Goal: Task Accomplishment & Management: Use online tool/utility

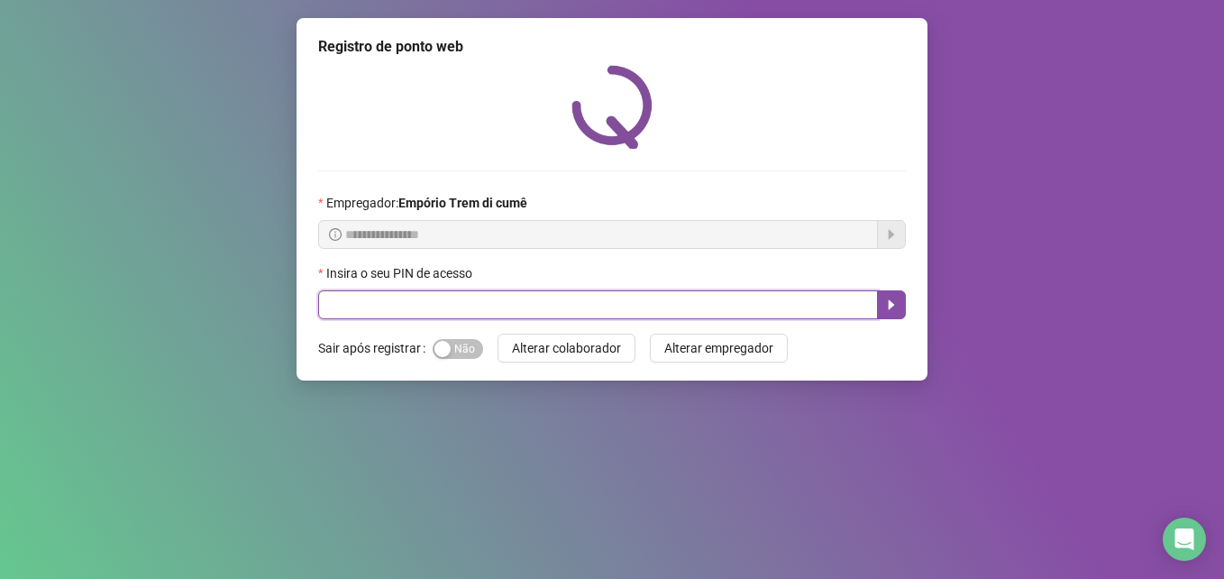
click at [440, 300] on input "text" at bounding box center [598, 304] width 560 height 29
type input "*****"
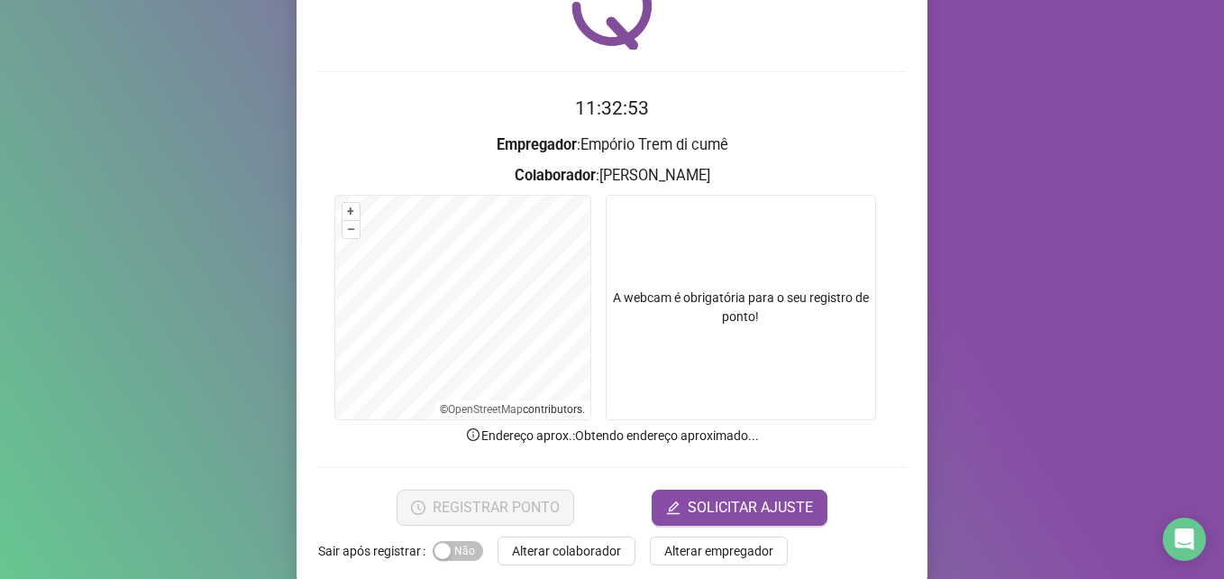
scroll to position [125, 0]
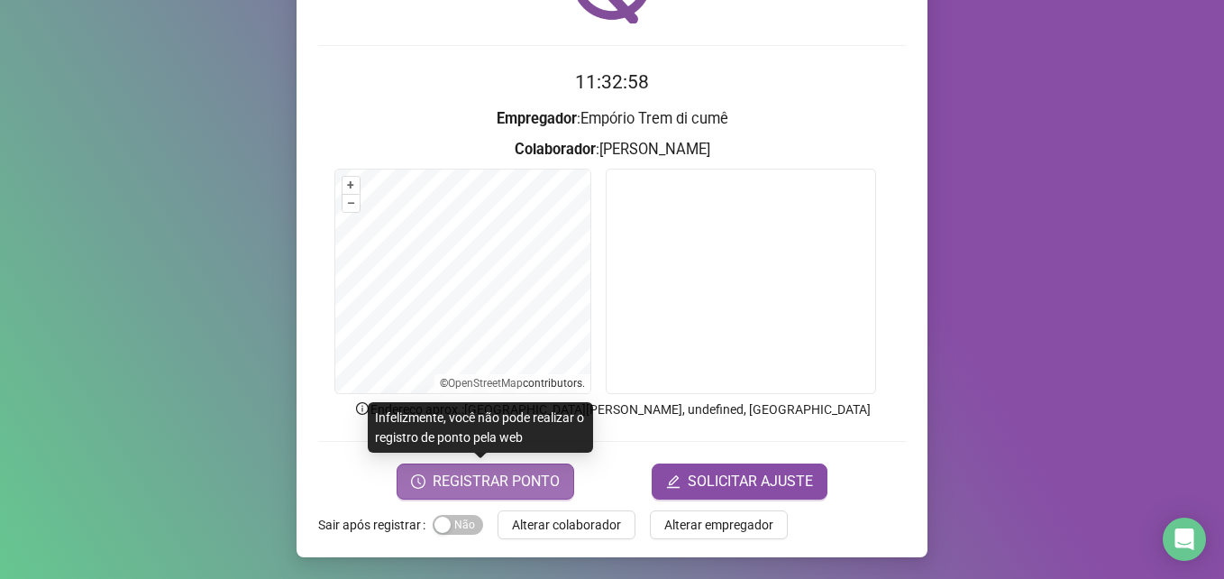
click at [486, 475] on span "REGISTRAR PONTO" at bounding box center [496, 481] width 127 height 22
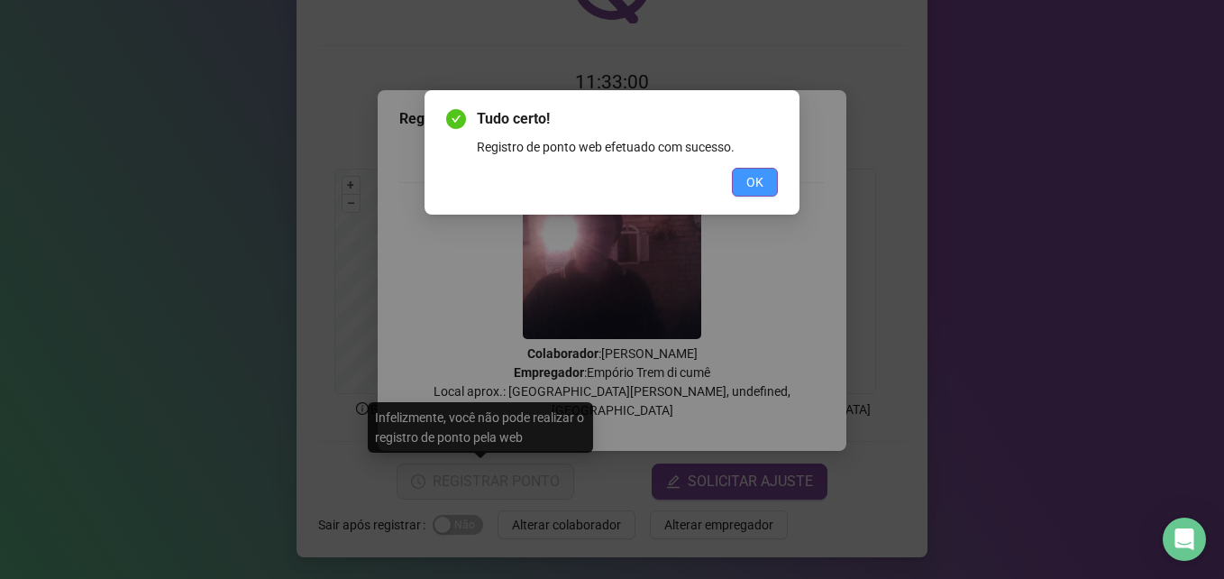
click at [754, 176] on span "OK" at bounding box center [754, 182] width 17 height 20
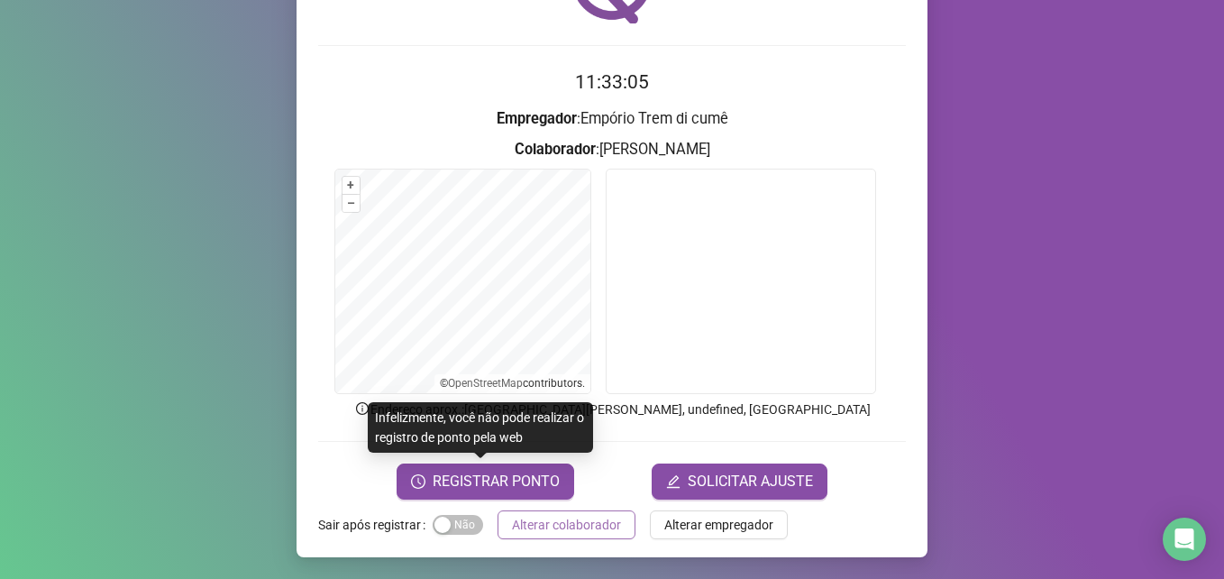
click at [538, 521] on span "Alterar colaborador" at bounding box center [566, 525] width 109 height 20
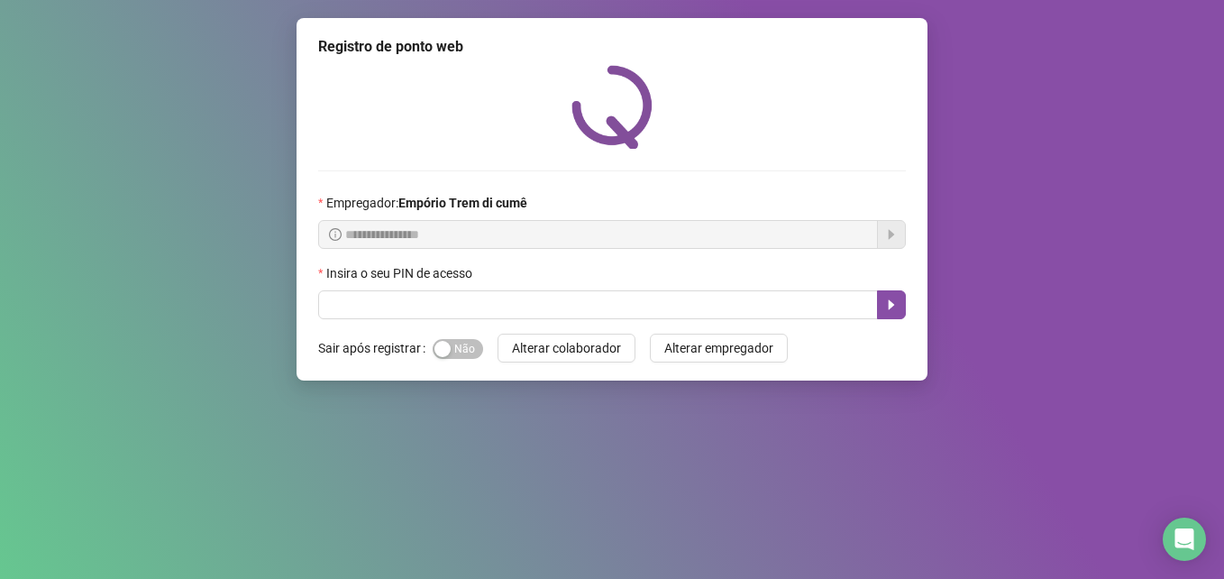
scroll to position [0, 0]
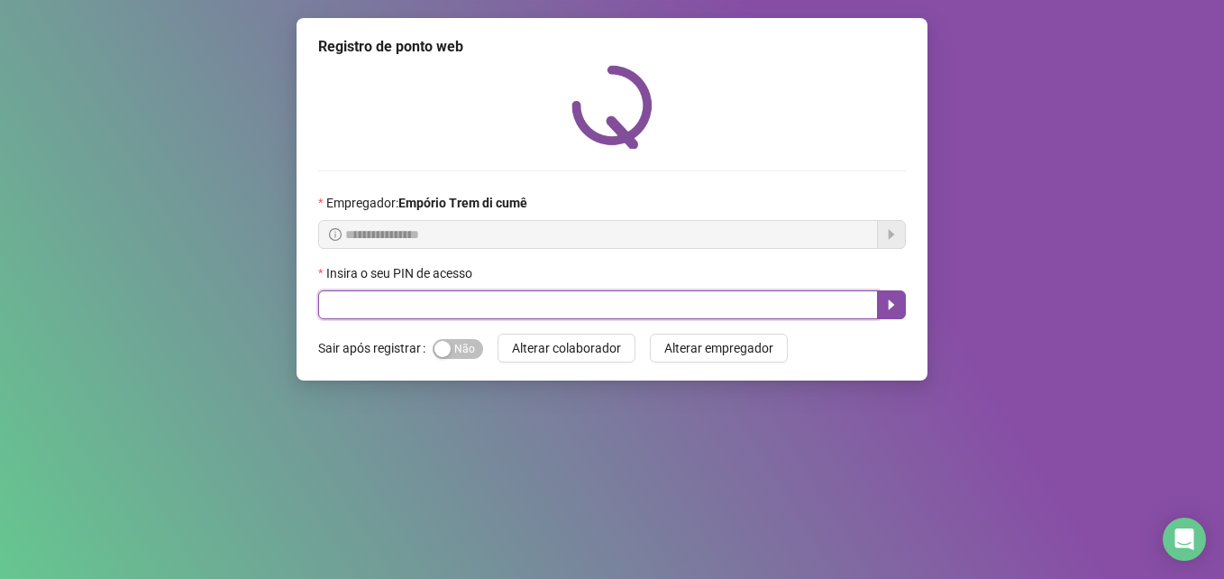
click at [643, 302] on input "text" at bounding box center [598, 304] width 560 height 29
type input "*****"
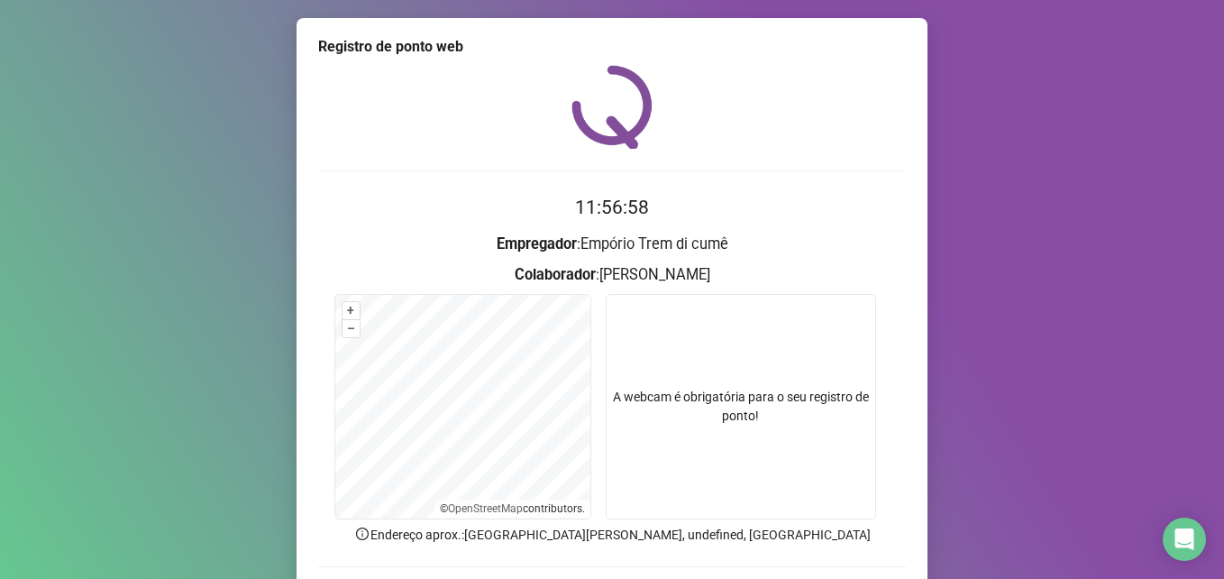
scroll to position [125, 0]
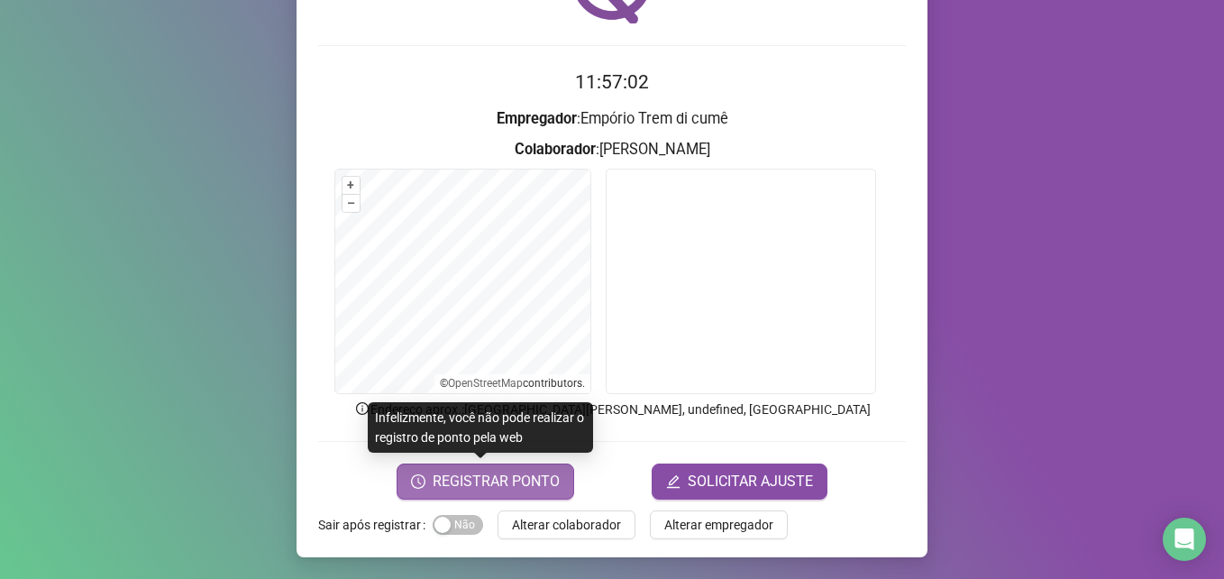
click at [517, 489] on span "REGISTRAR PONTO" at bounding box center [496, 481] width 127 height 22
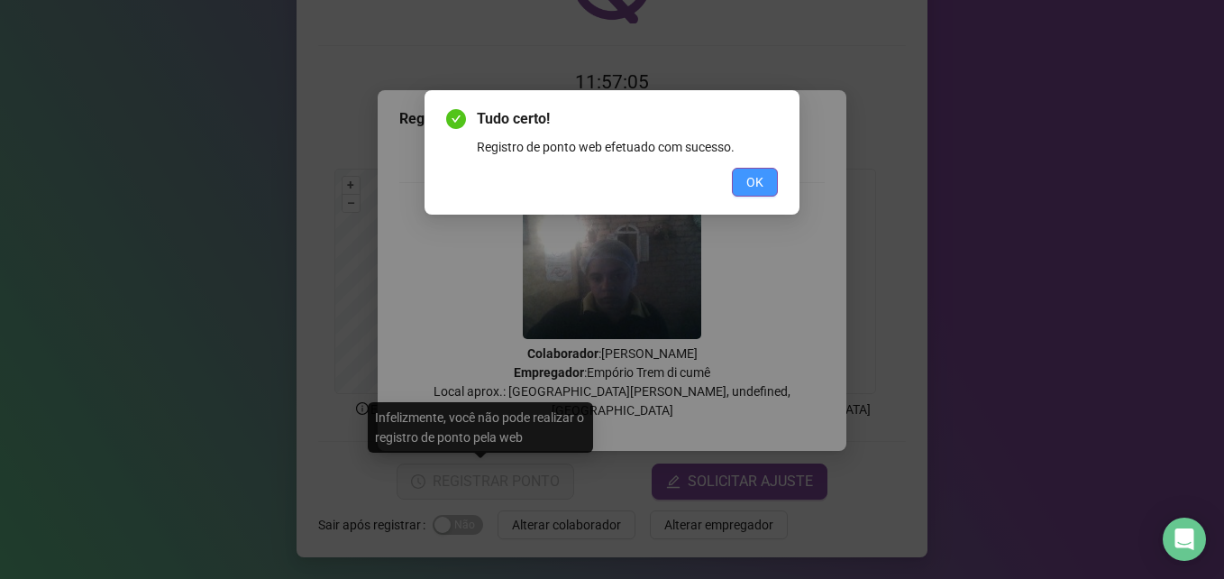
click at [749, 186] on span "OK" at bounding box center [754, 182] width 17 height 20
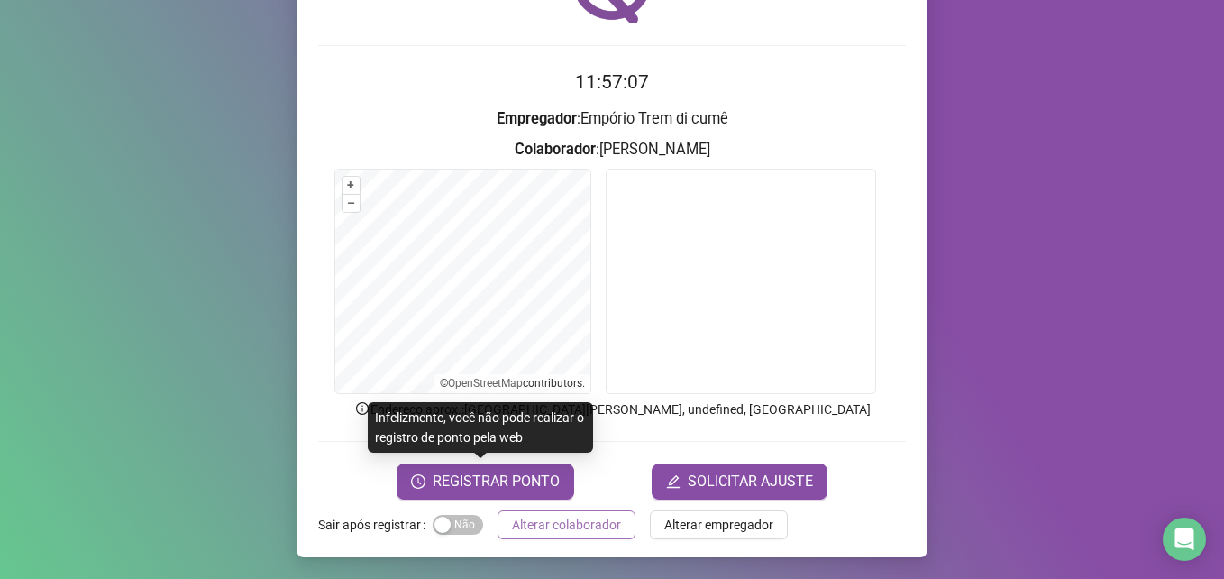
click at [618, 535] on button "Alterar colaborador" at bounding box center [567, 524] width 138 height 29
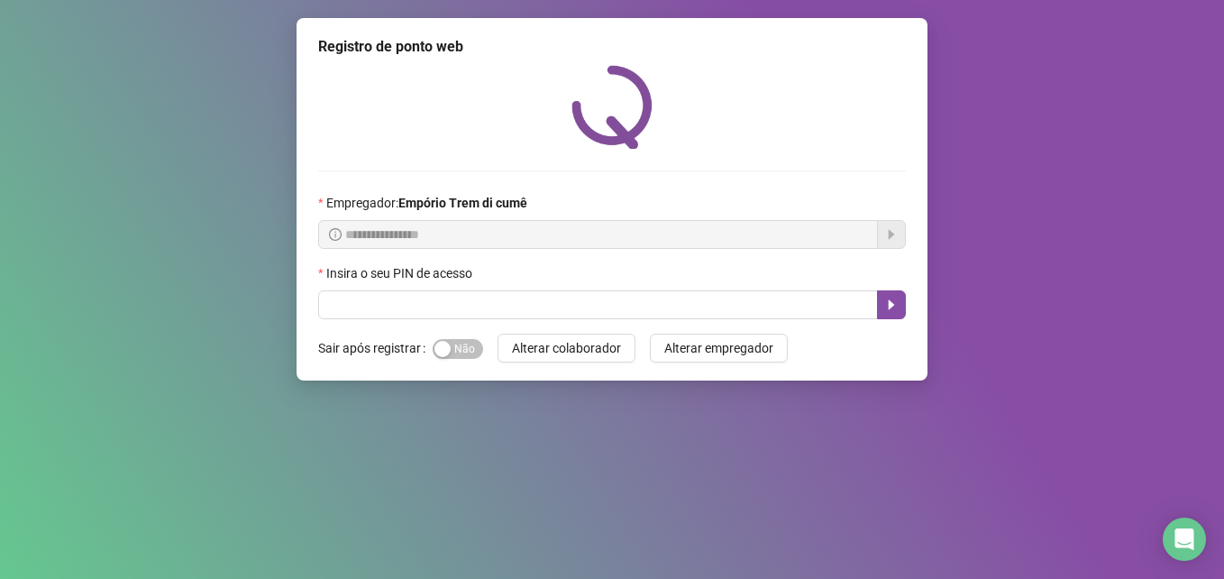
scroll to position [0, 0]
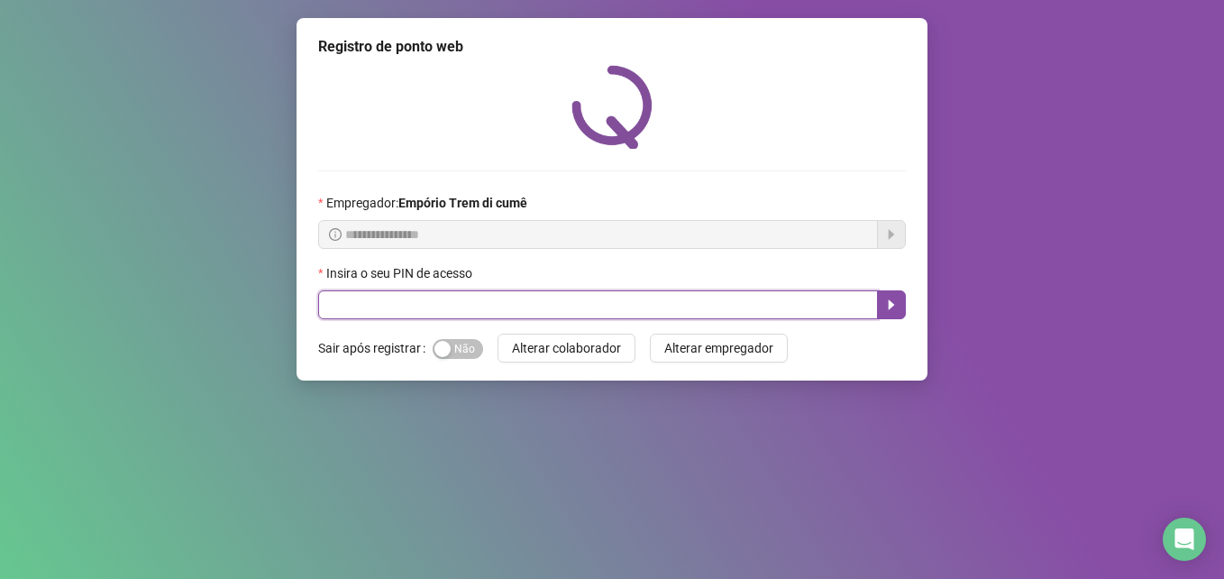
click at [797, 319] on input "text" at bounding box center [598, 304] width 560 height 29
type input "*****"
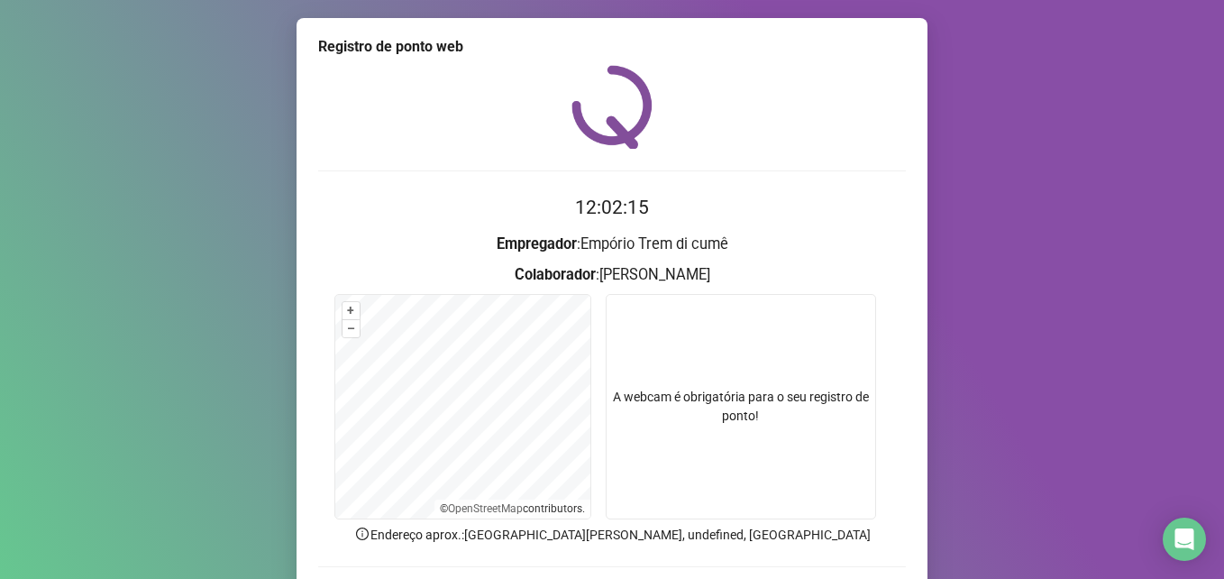
scroll to position [125, 0]
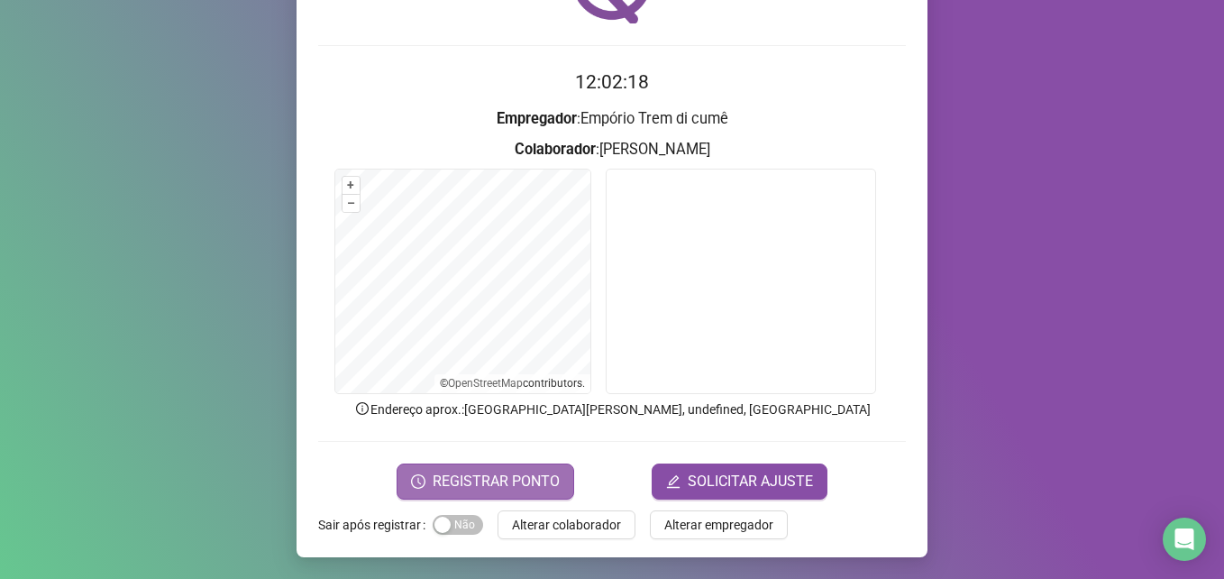
click at [468, 498] on button "REGISTRAR PONTO" at bounding box center [486, 481] width 178 height 36
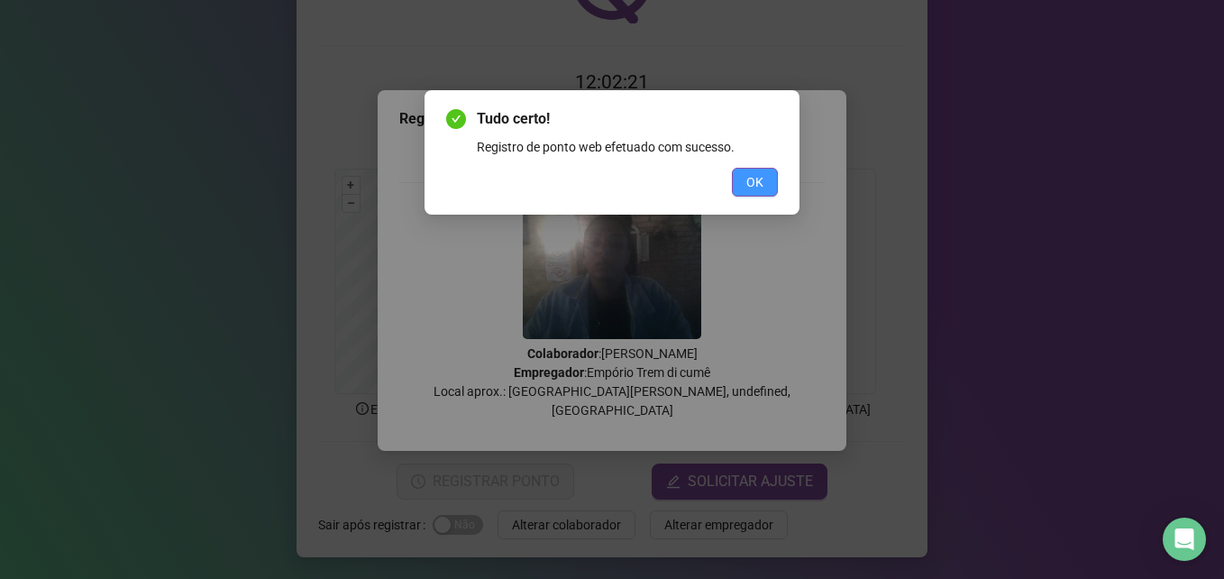
click at [763, 187] on button "OK" at bounding box center [755, 182] width 46 height 29
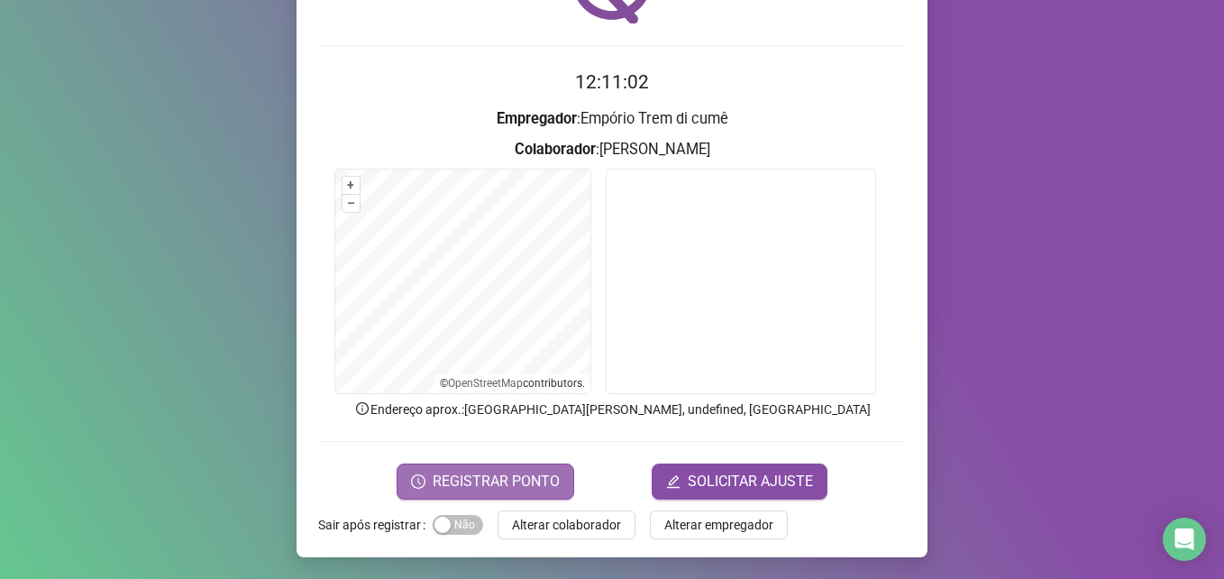
click at [453, 482] on span "REGISTRAR PONTO" at bounding box center [496, 481] width 127 height 22
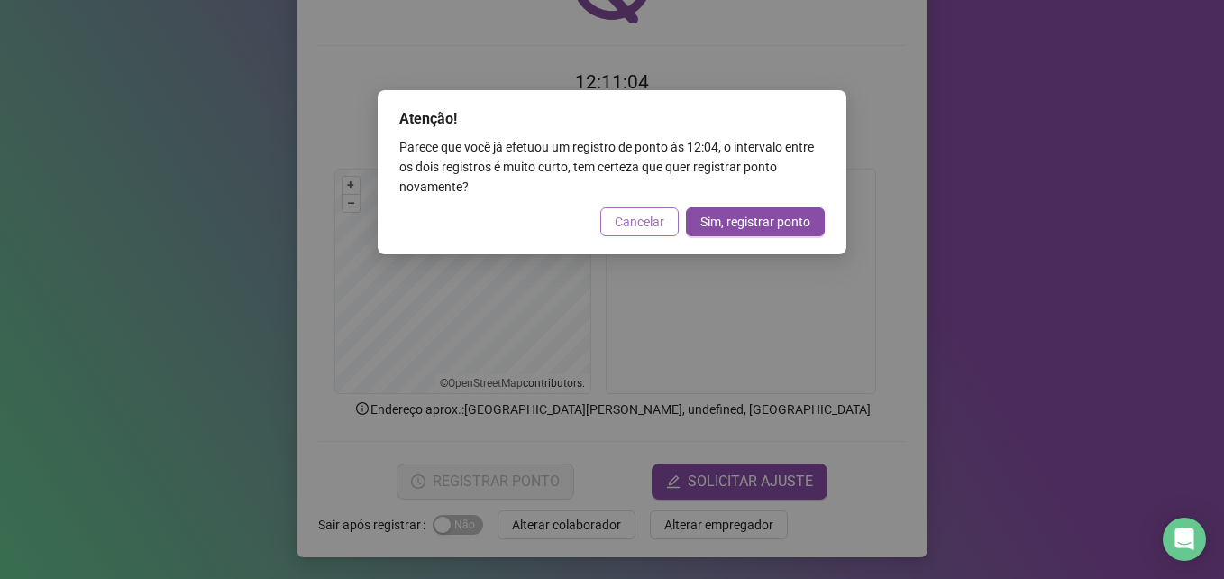
click at [651, 224] on span "Cancelar" at bounding box center [640, 222] width 50 height 20
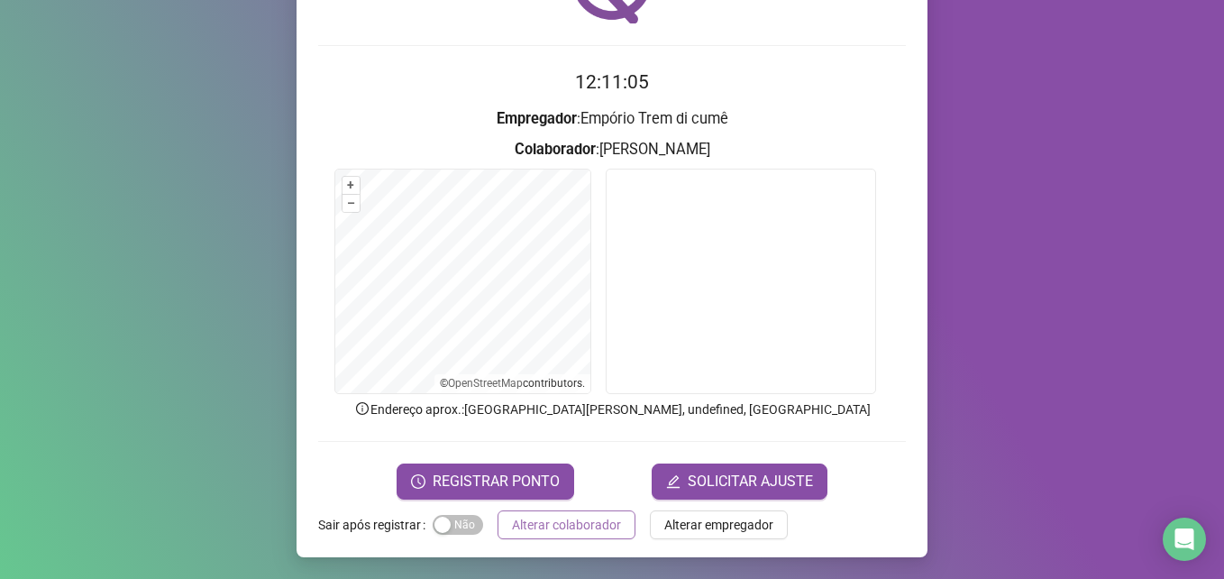
click at [590, 524] on span "Alterar colaborador" at bounding box center [566, 525] width 109 height 20
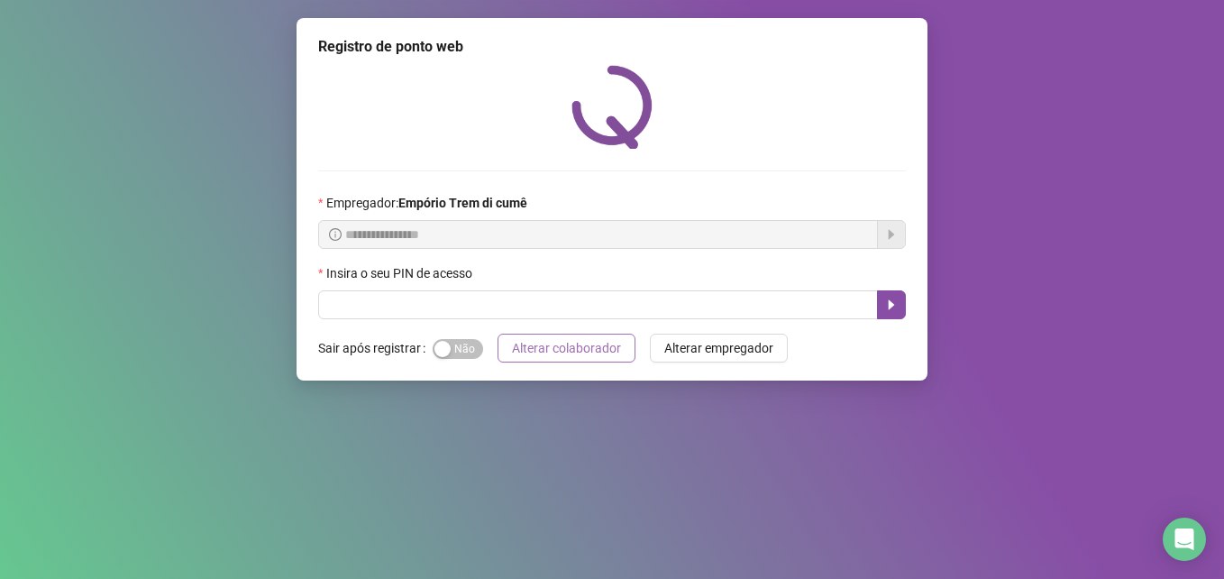
scroll to position [0, 0]
click at [834, 398] on div "**********" at bounding box center [612, 289] width 1224 height 579
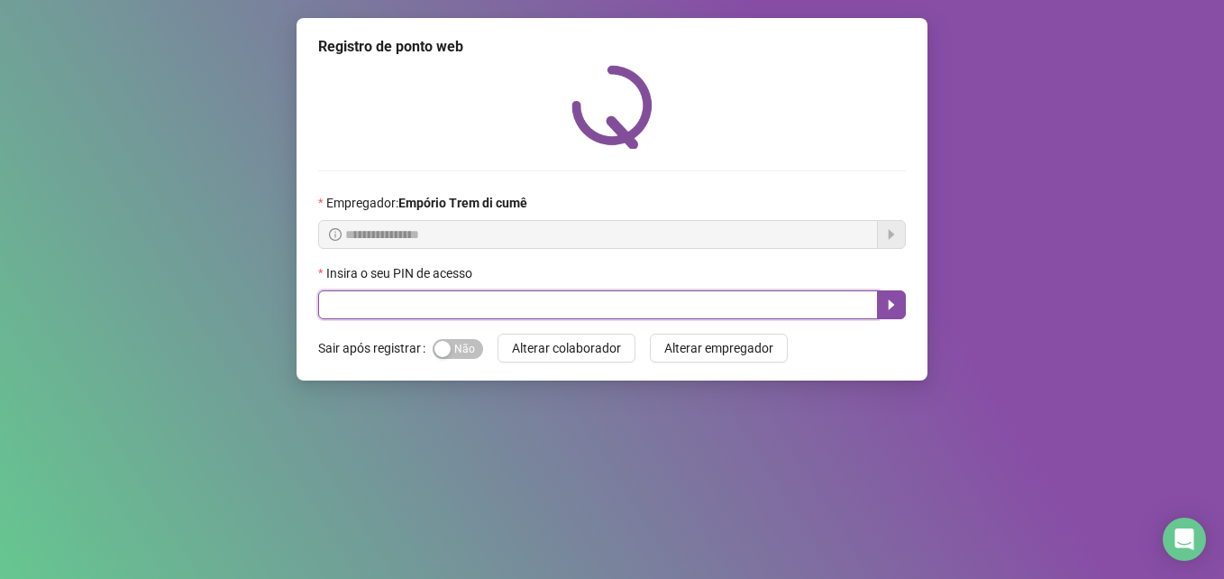
click at [612, 304] on input "text" at bounding box center [598, 304] width 560 height 29
click at [694, 312] on input "text" at bounding box center [598, 304] width 560 height 29
type input "*****"
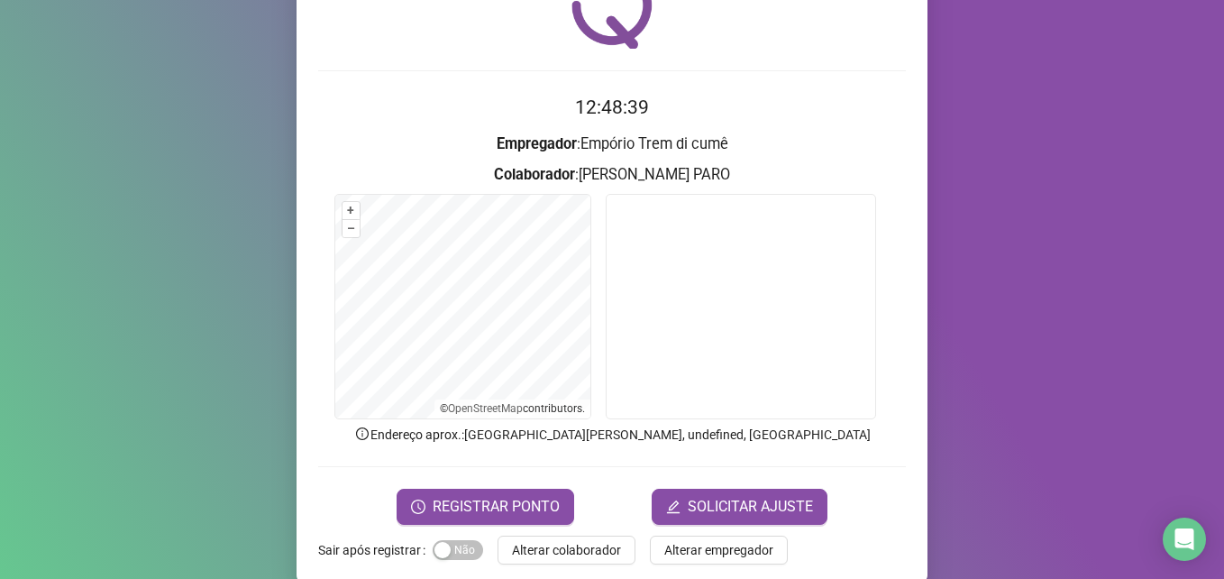
scroll to position [125, 0]
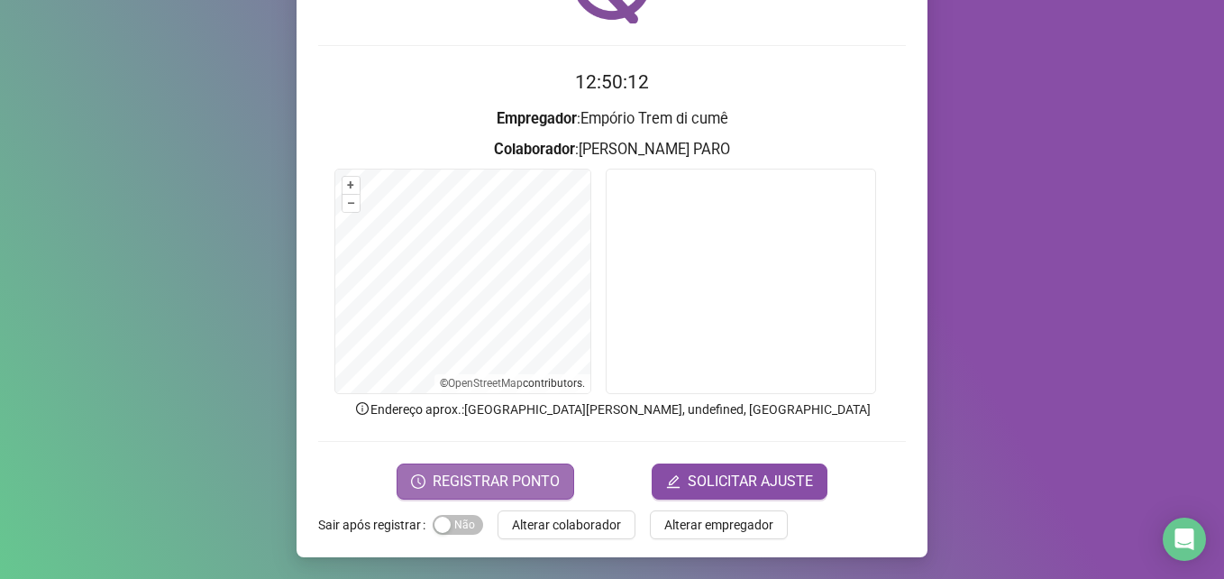
click at [525, 479] on span "REGISTRAR PONTO" at bounding box center [496, 481] width 127 height 22
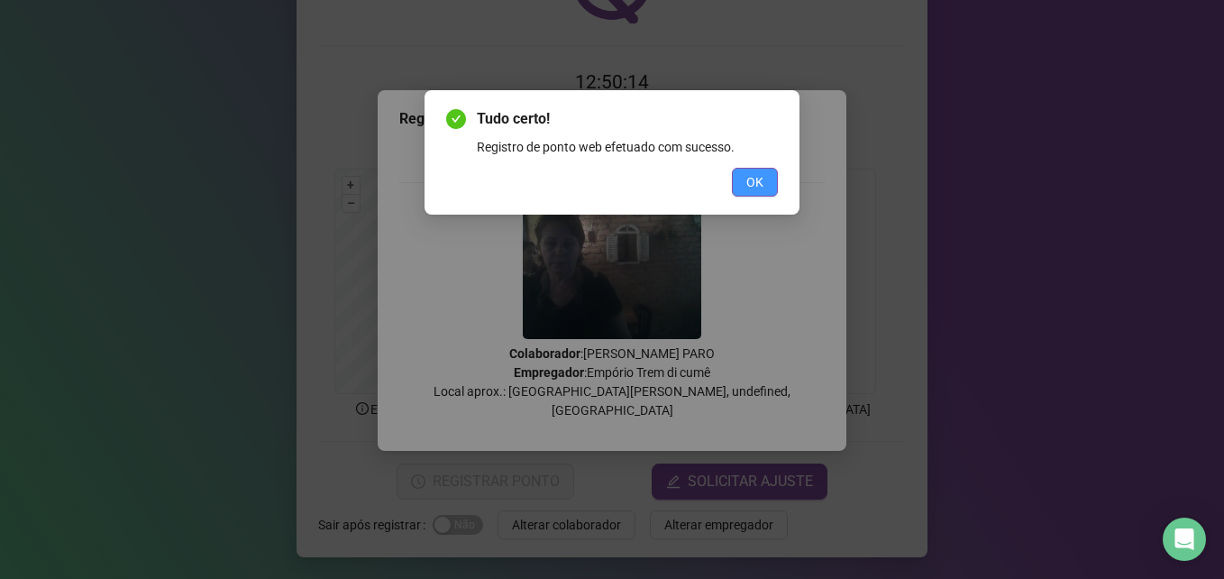
click at [758, 183] on span "OK" at bounding box center [754, 182] width 17 height 20
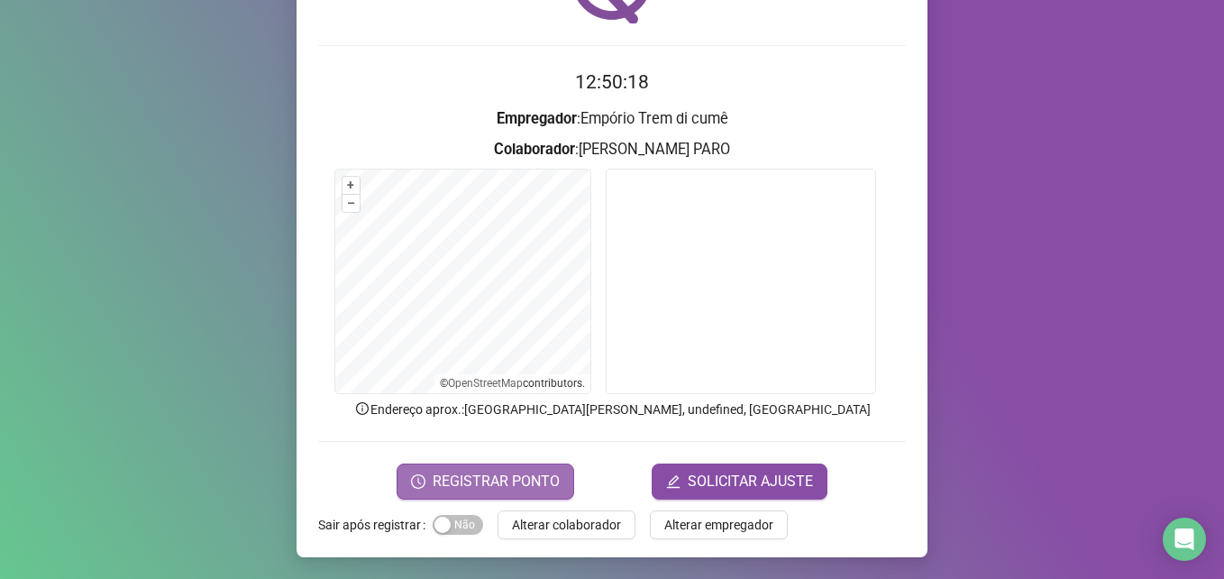
click at [511, 481] on span "REGISTRAR PONTO" at bounding box center [496, 481] width 127 height 22
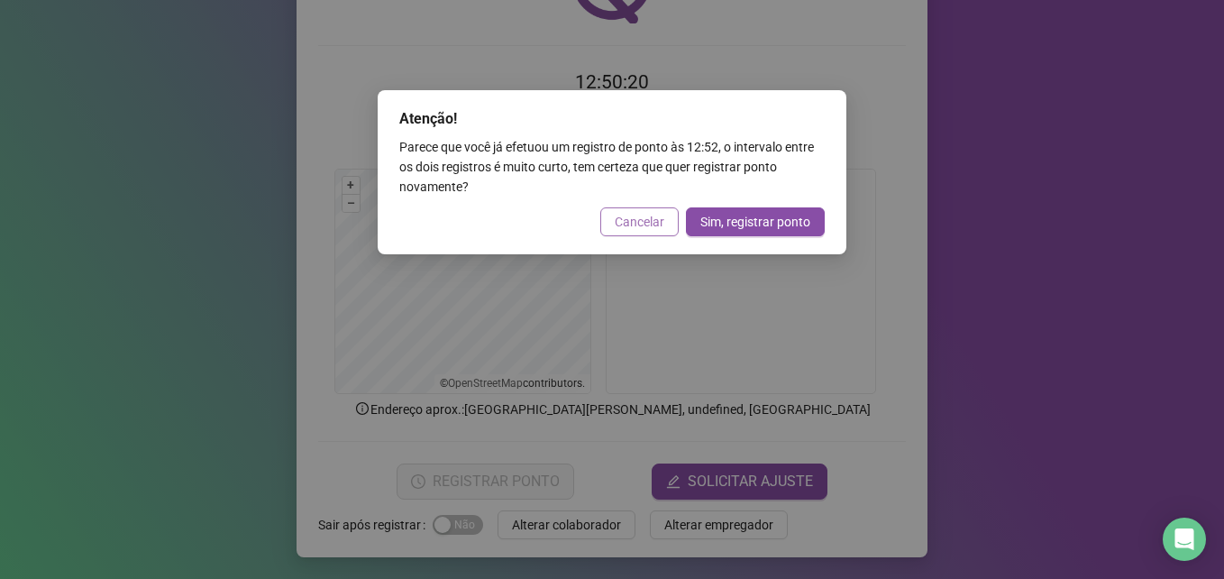
click at [647, 223] on span "Cancelar" at bounding box center [640, 222] width 50 height 20
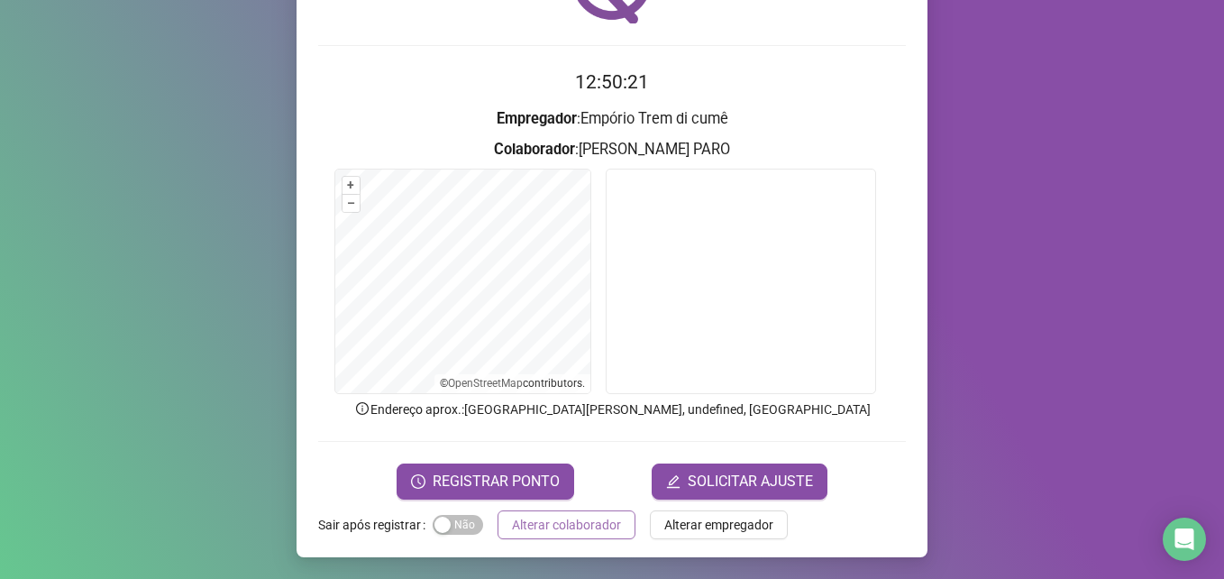
click at [579, 528] on span "Alterar colaborador" at bounding box center [566, 525] width 109 height 20
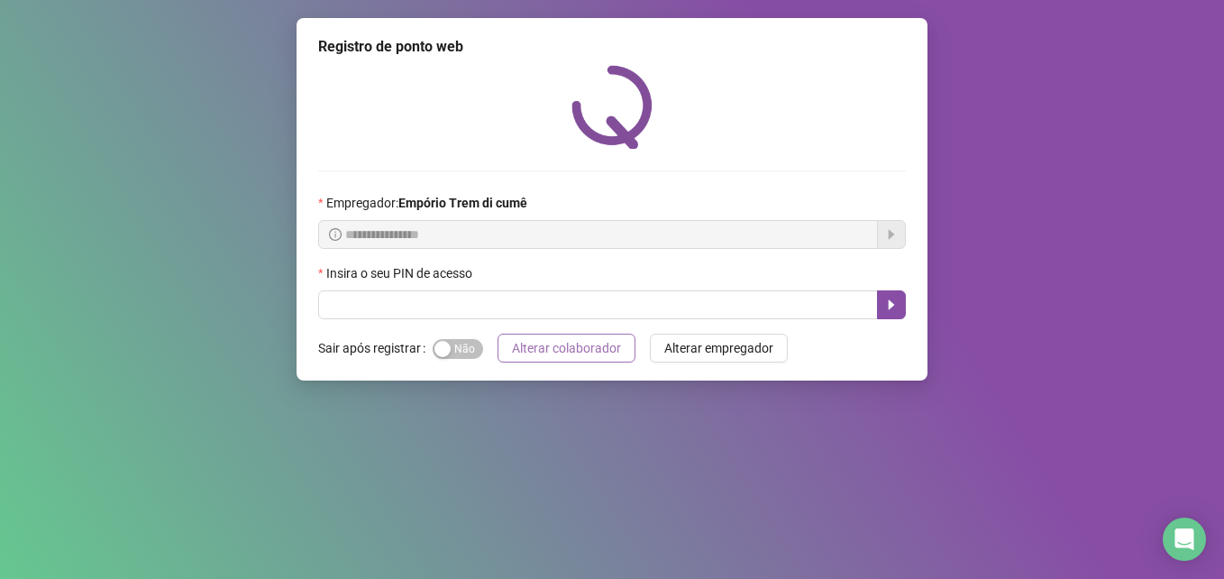
scroll to position [0, 0]
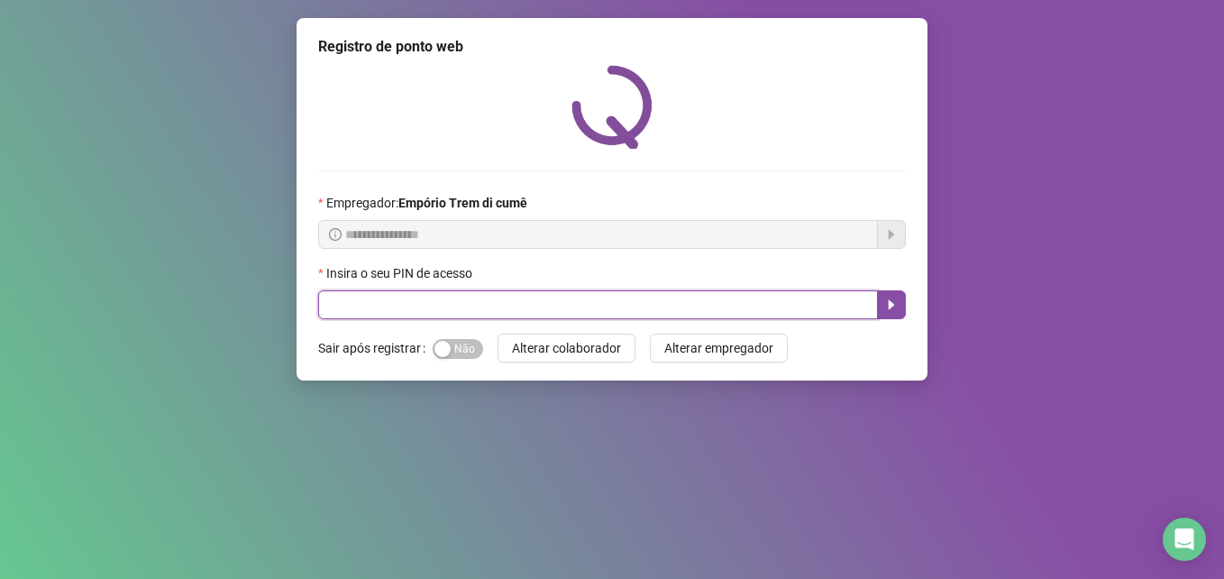
click at [394, 303] on input "text" at bounding box center [598, 304] width 560 height 29
type input "*****"
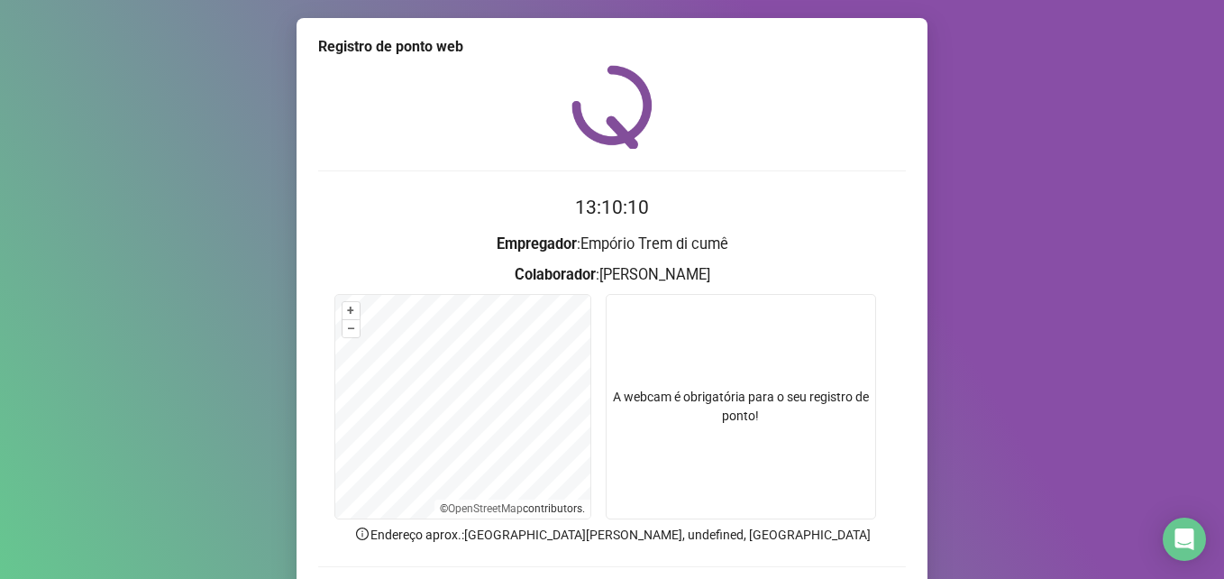
scroll to position [125, 0]
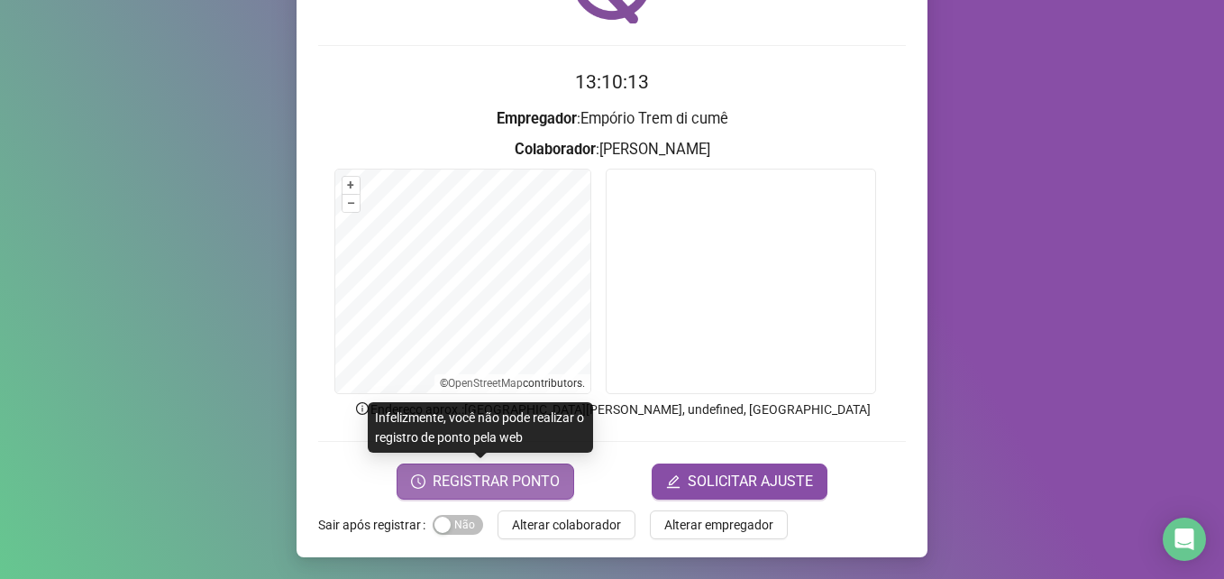
click at [488, 481] on span "REGISTRAR PONTO" at bounding box center [496, 481] width 127 height 22
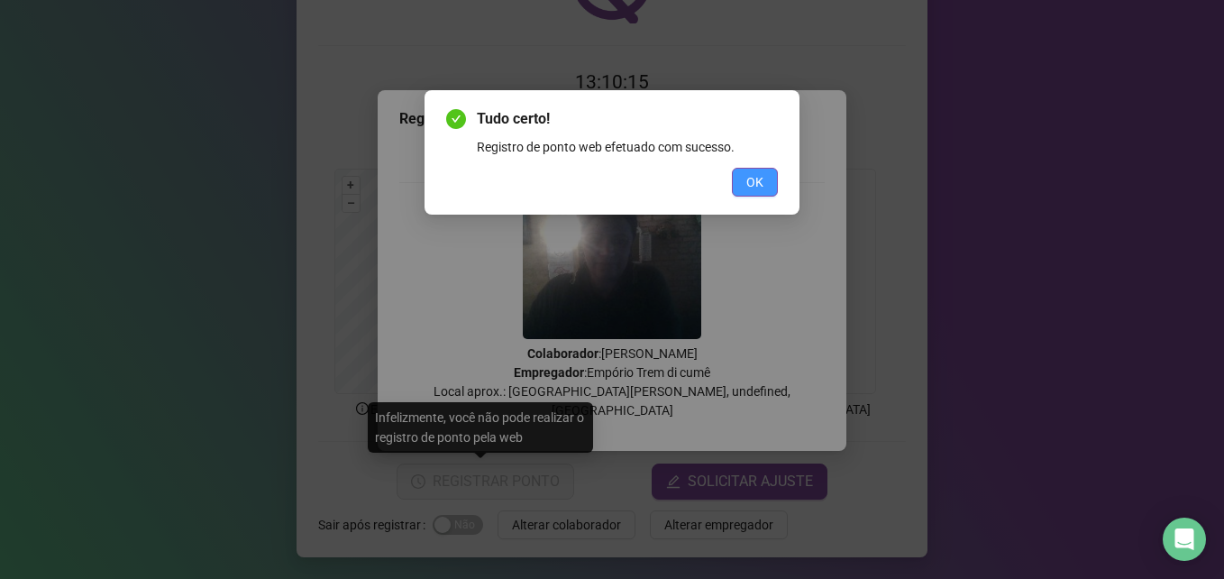
click at [754, 179] on span "OK" at bounding box center [754, 182] width 17 height 20
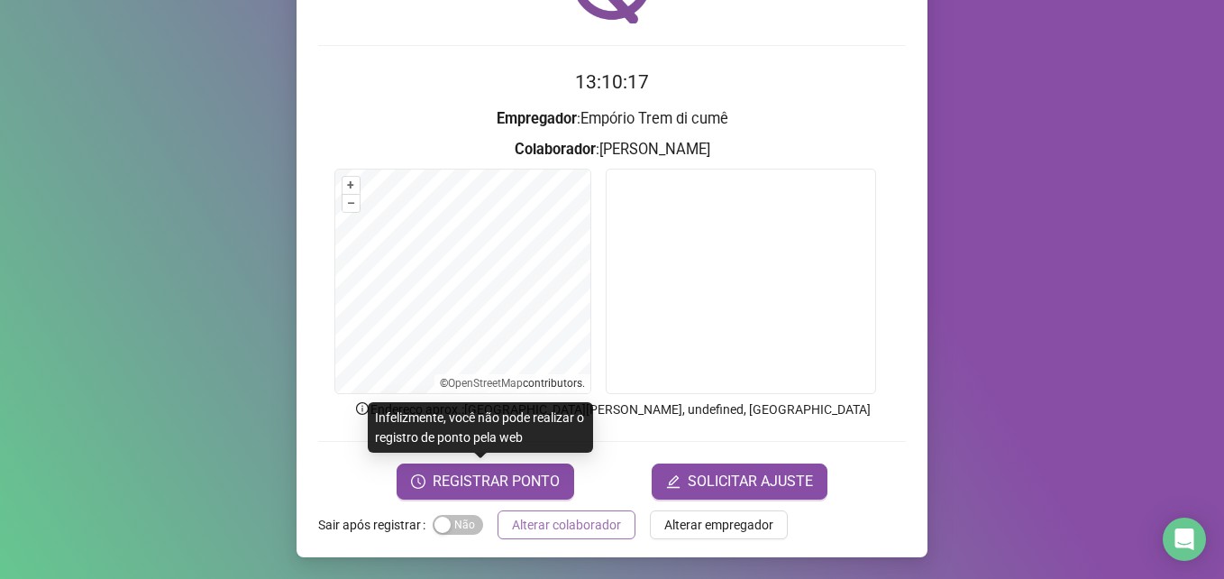
click at [545, 515] on span "Alterar colaborador" at bounding box center [566, 525] width 109 height 20
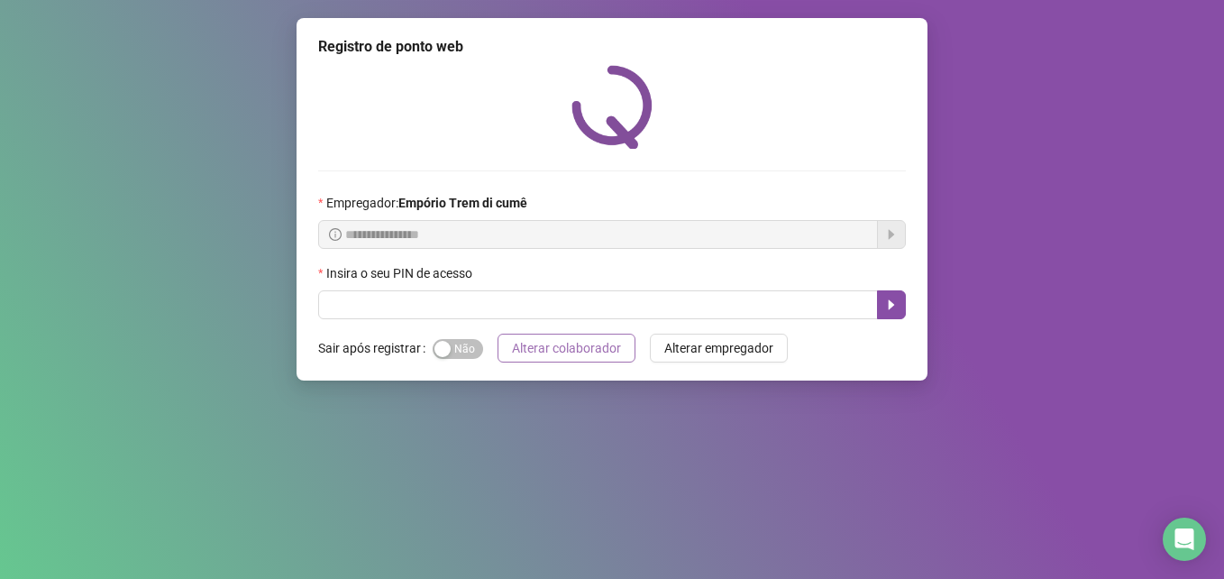
scroll to position [0, 0]
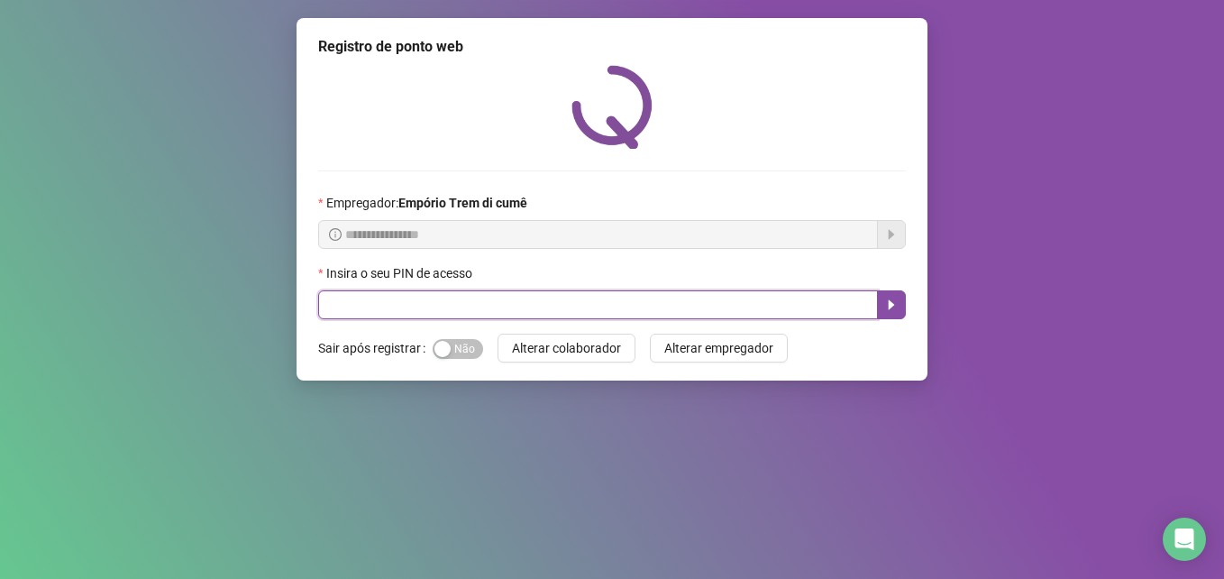
click at [445, 315] on input "text" at bounding box center [598, 304] width 560 height 29
type input "*****"
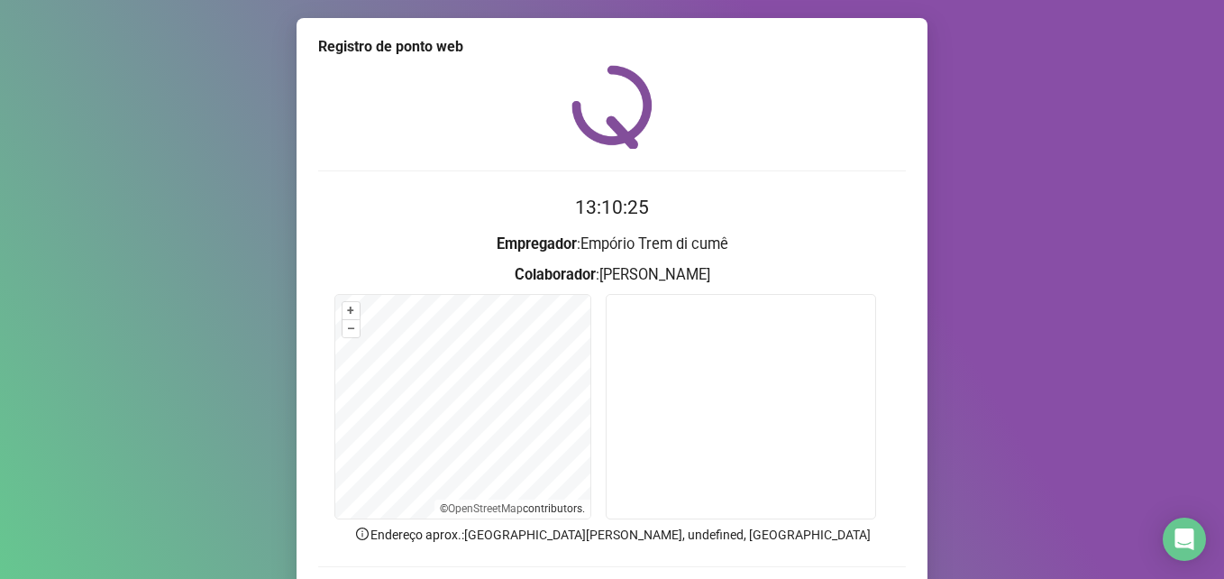
scroll to position [125, 0]
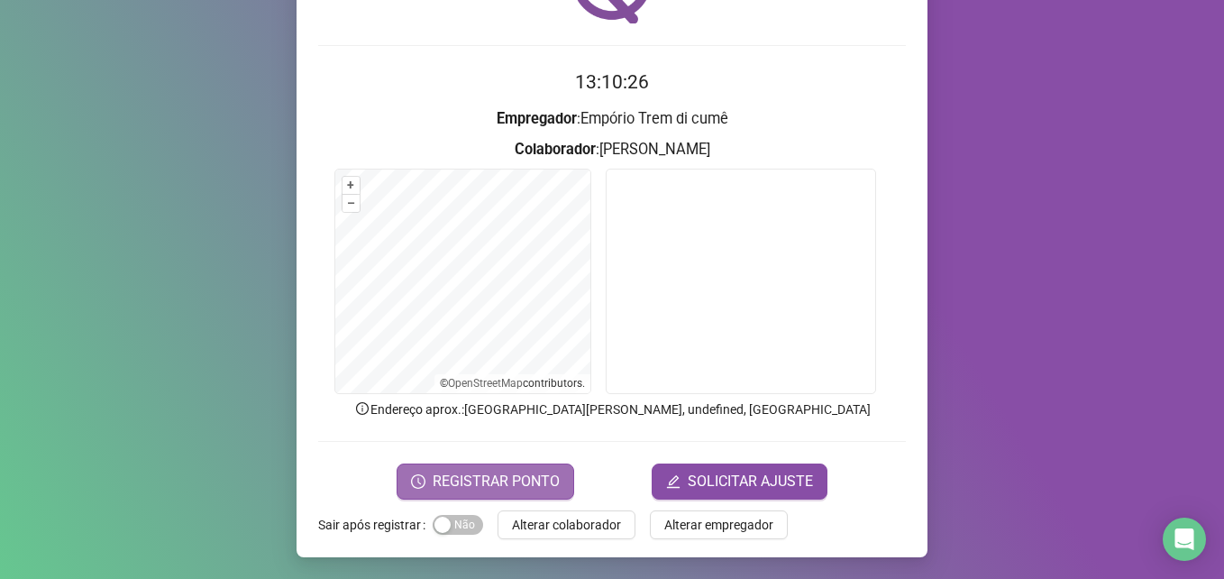
click at [519, 470] on span "REGISTRAR PONTO" at bounding box center [496, 481] width 127 height 22
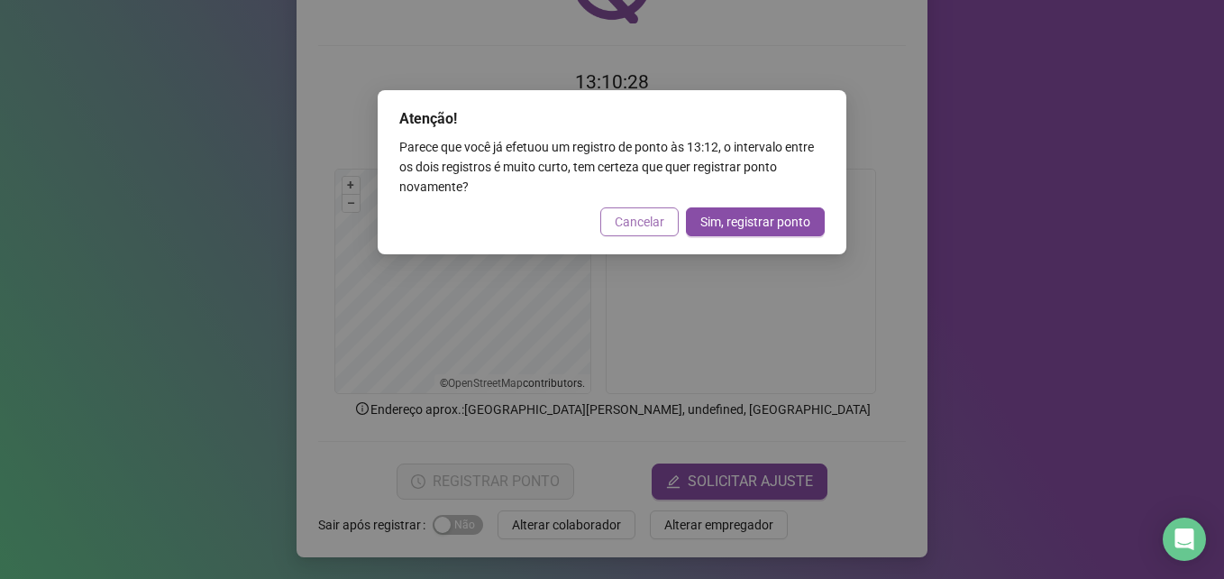
click at [652, 213] on span "Cancelar" at bounding box center [640, 222] width 50 height 20
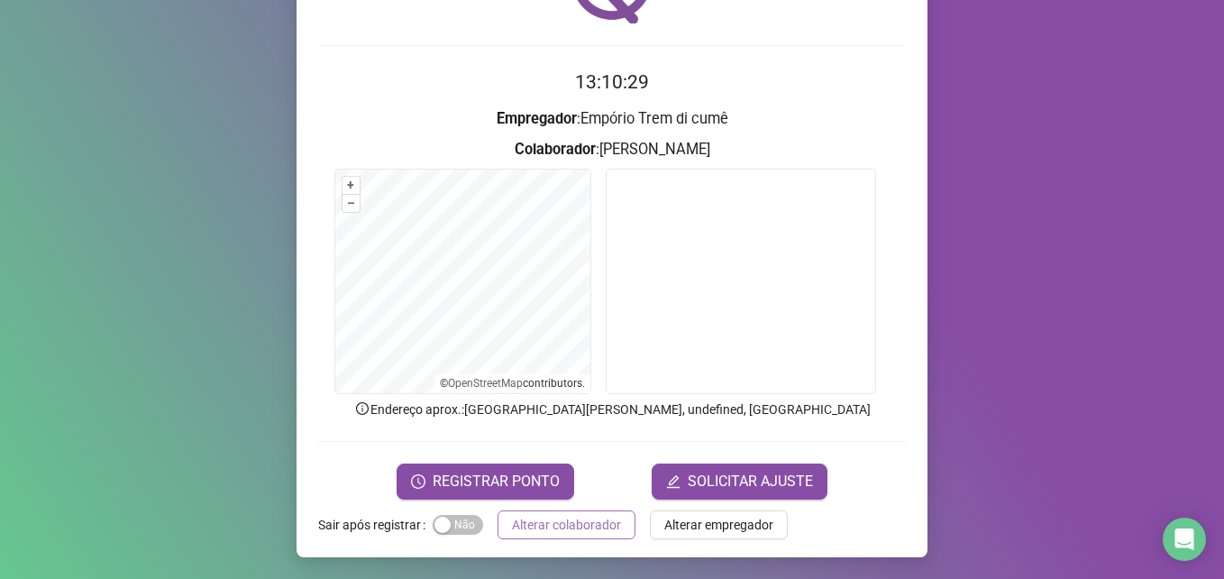
click at [567, 519] on span "Alterar colaborador" at bounding box center [566, 525] width 109 height 20
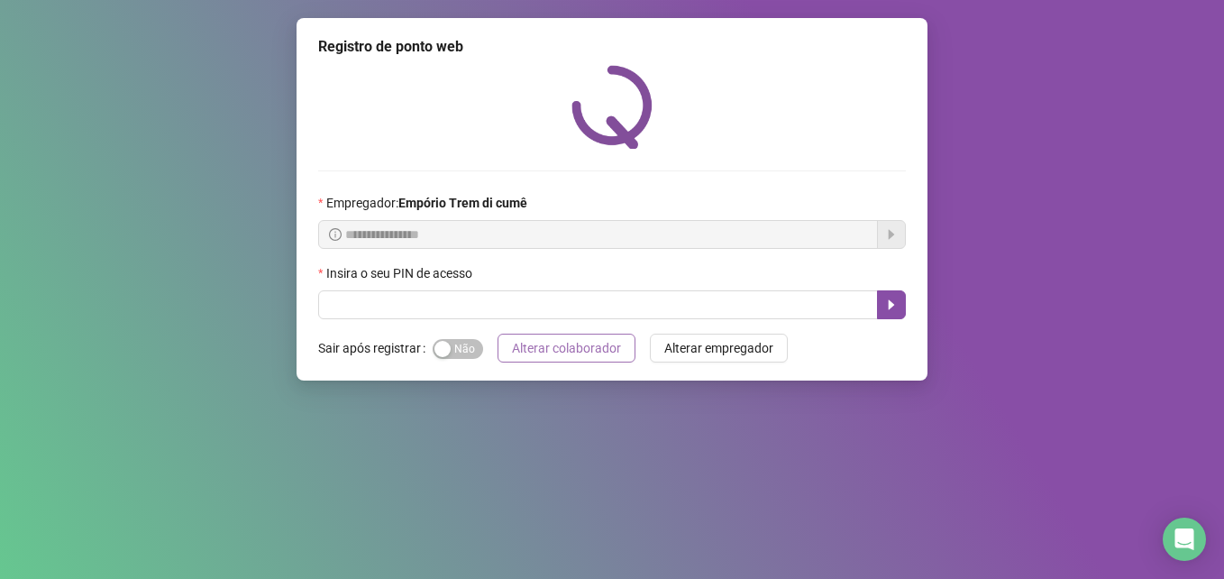
scroll to position [0, 0]
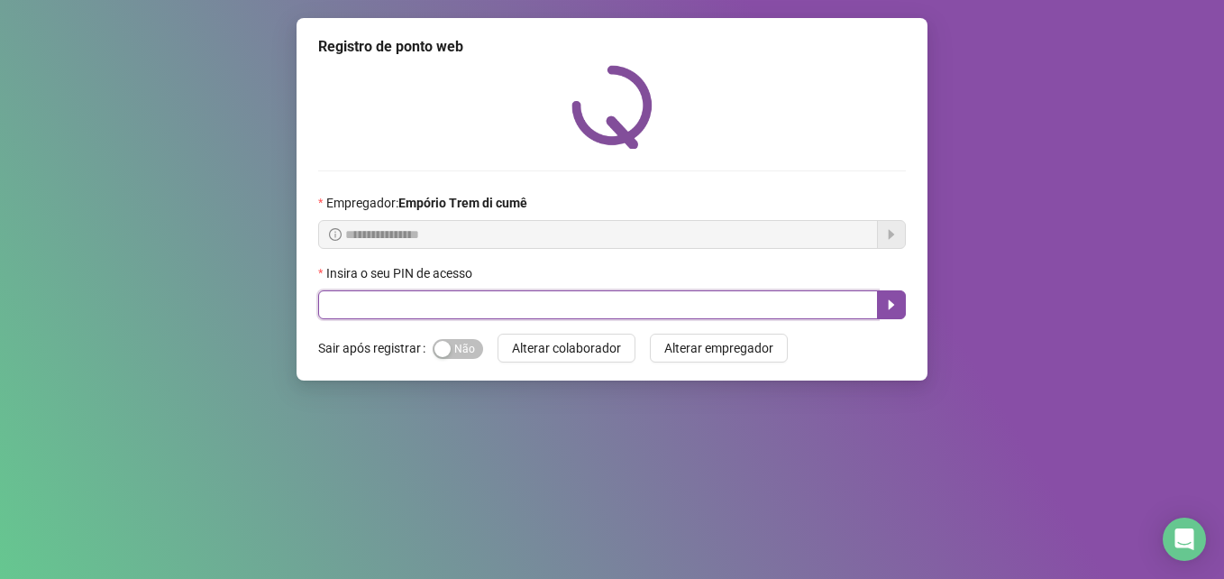
click at [851, 306] on input "text" at bounding box center [598, 304] width 560 height 29
type input "*****"
click at [889, 299] on icon "caret-right" at bounding box center [891, 304] width 14 height 14
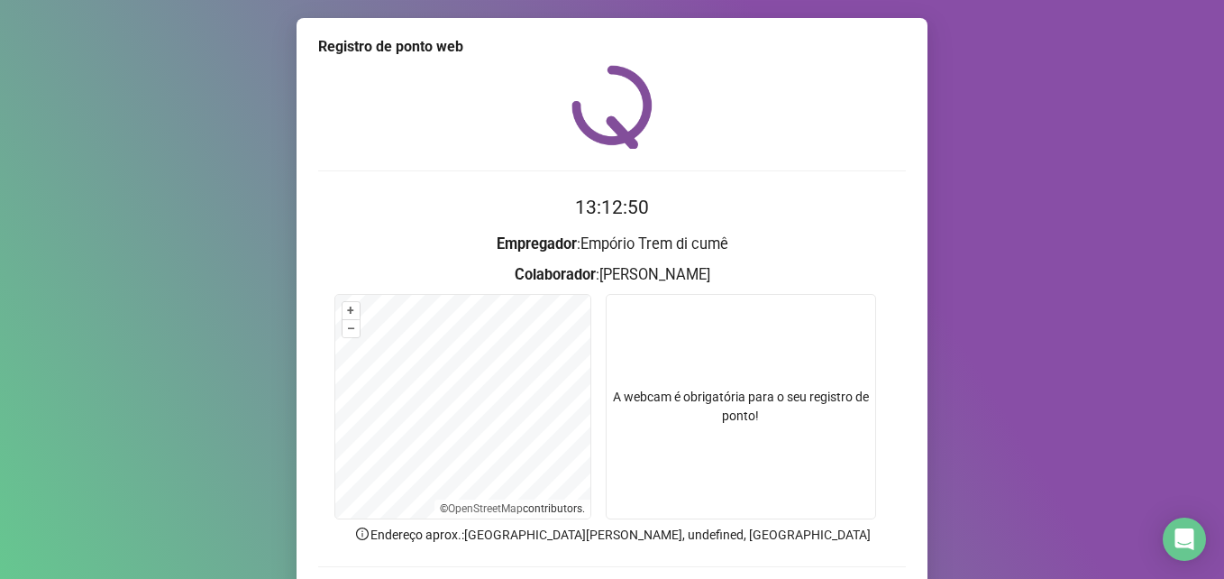
scroll to position [125, 0]
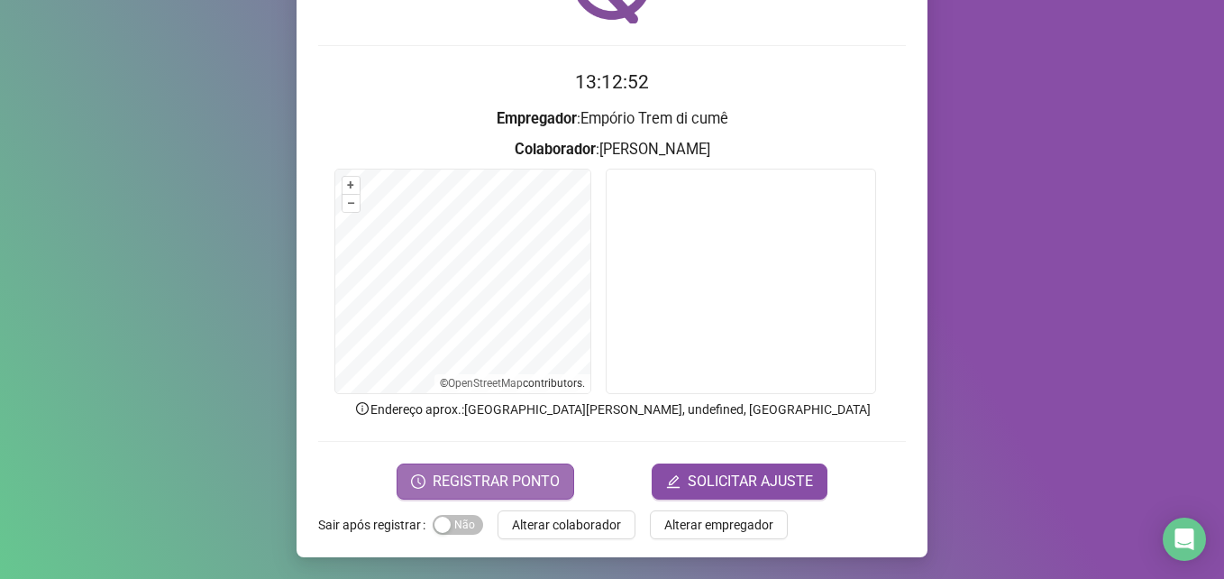
click at [480, 484] on span "REGISTRAR PONTO" at bounding box center [496, 481] width 127 height 22
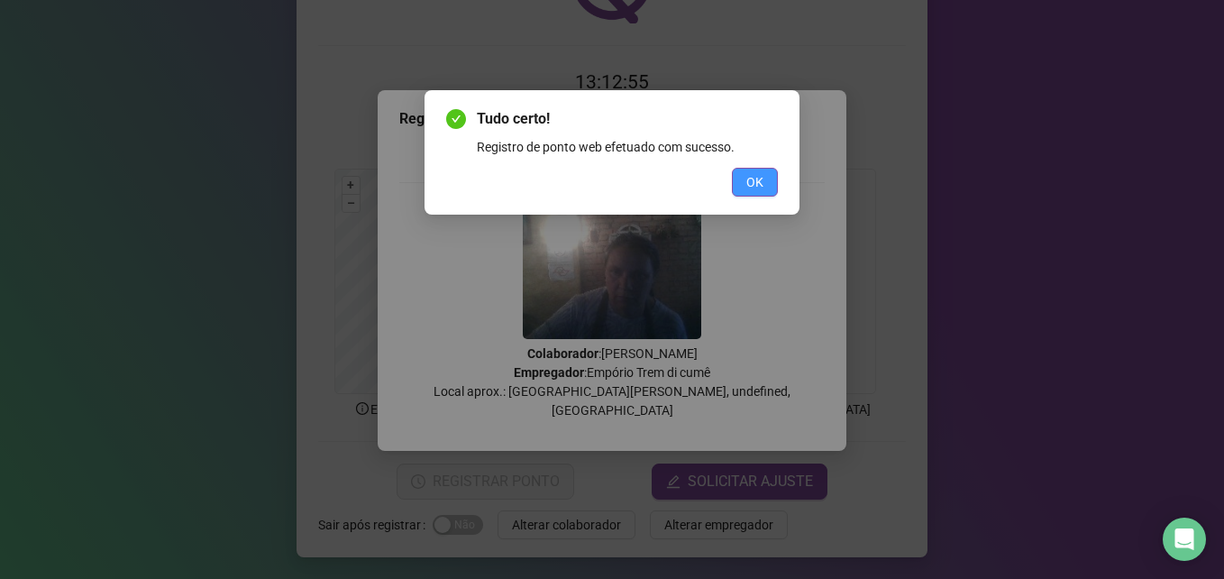
click at [741, 178] on button "OK" at bounding box center [755, 182] width 46 height 29
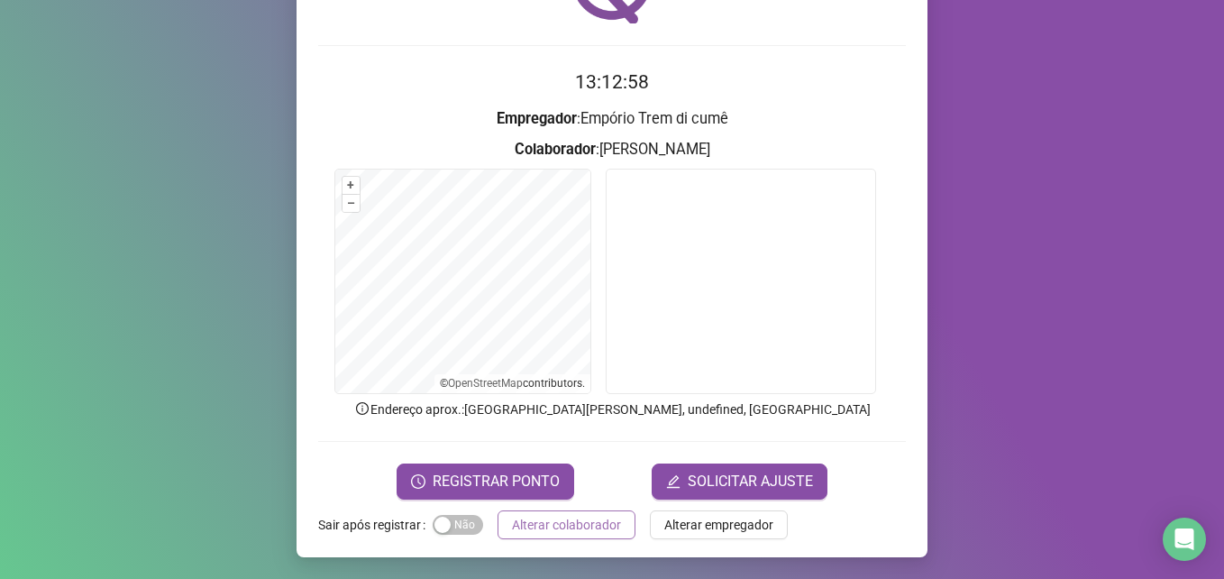
click at [584, 526] on span "Alterar colaborador" at bounding box center [566, 525] width 109 height 20
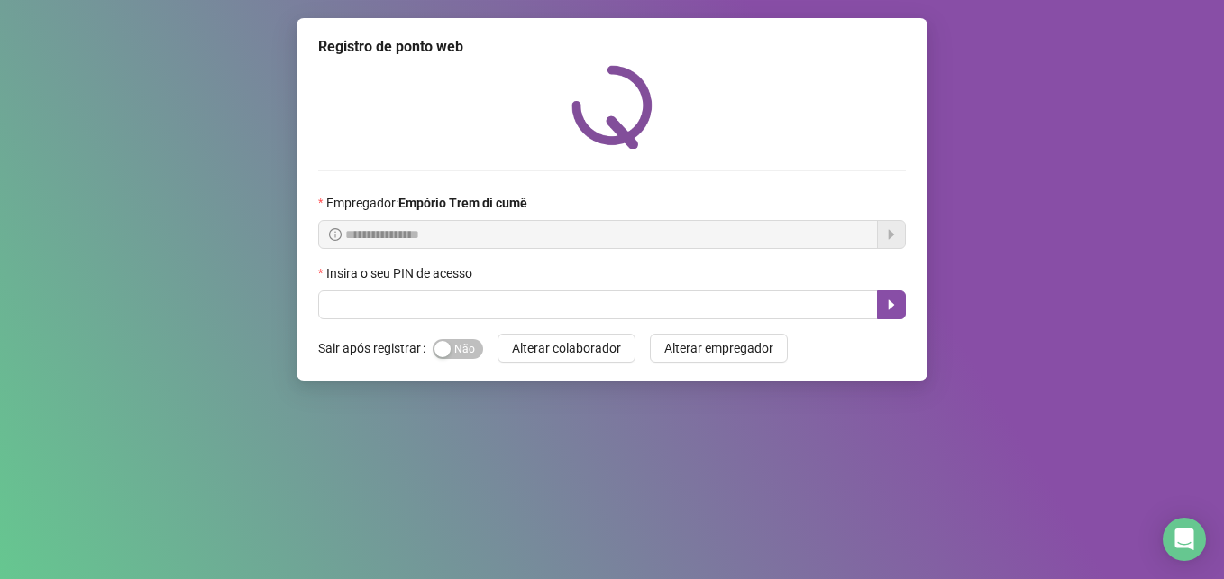
scroll to position [0, 0]
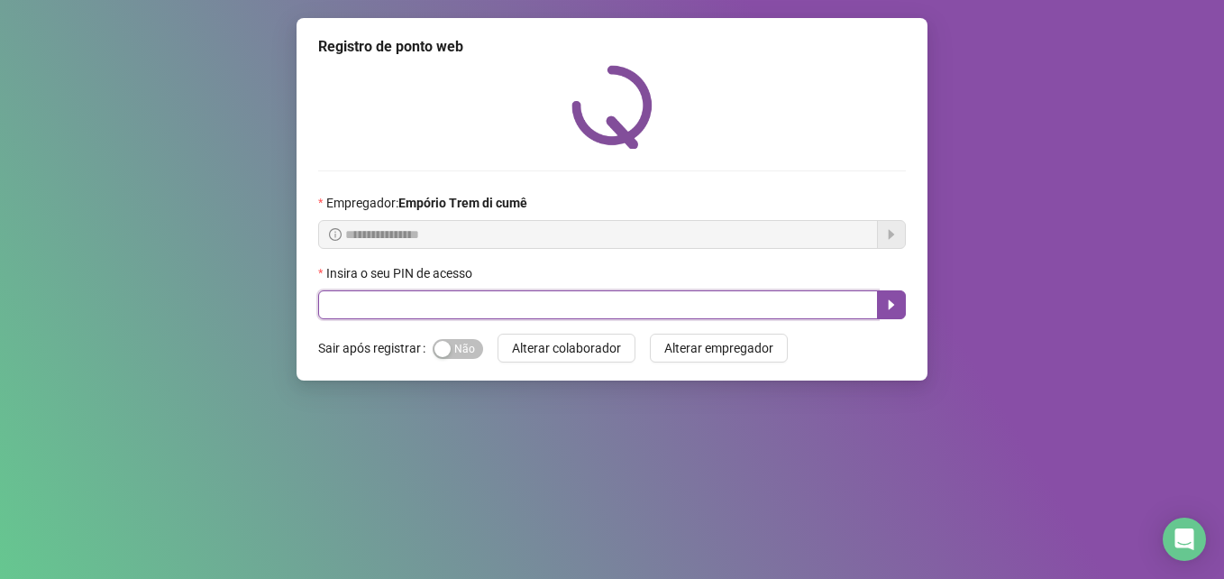
click at [717, 304] on input "text" at bounding box center [598, 304] width 560 height 29
type input "*****"
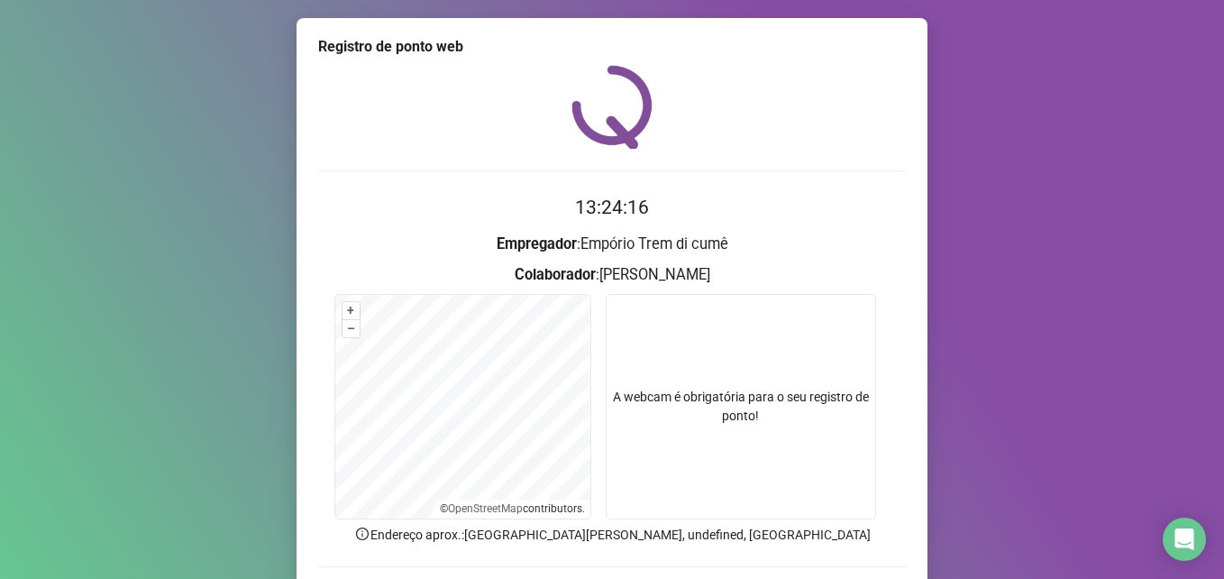
scroll to position [125, 0]
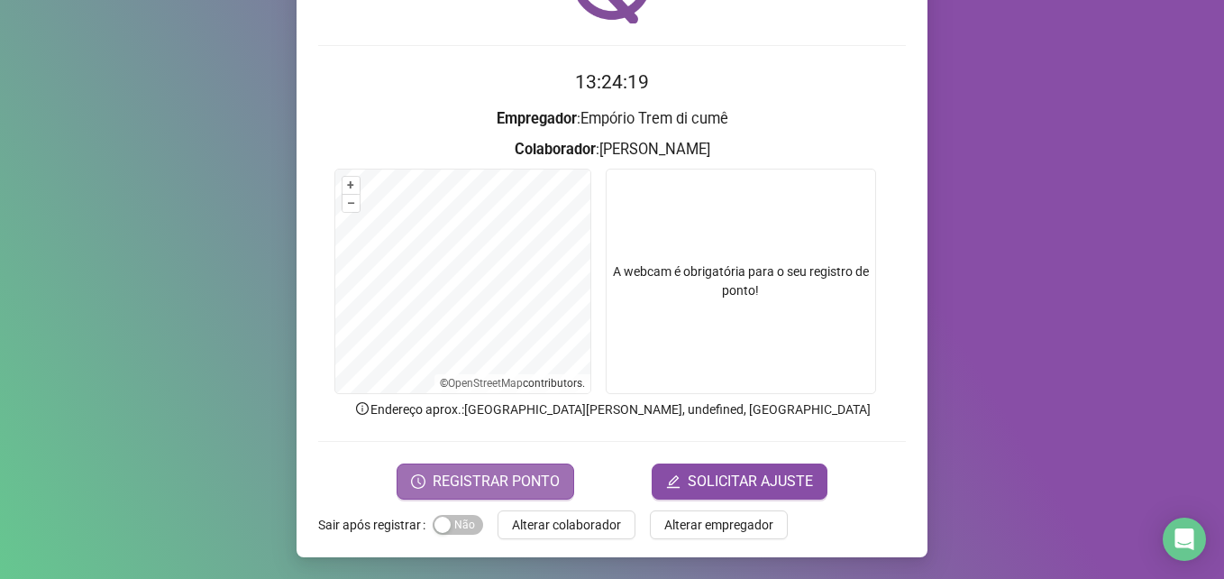
click at [498, 479] on span "REGISTRAR PONTO" at bounding box center [496, 481] width 127 height 22
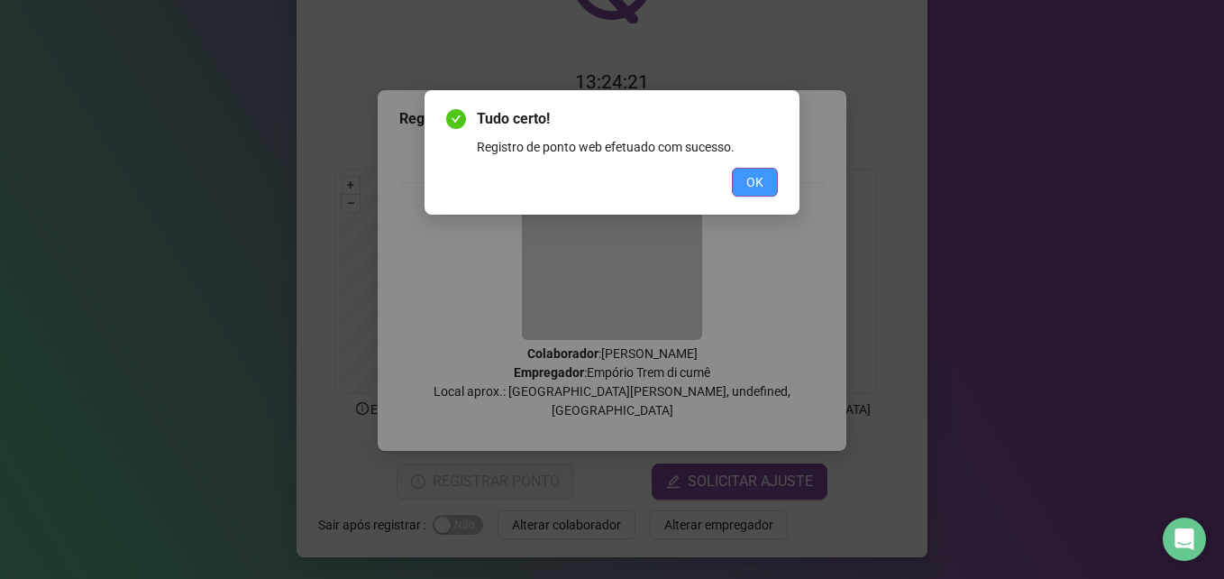
click at [764, 180] on button "OK" at bounding box center [755, 182] width 46 height 29
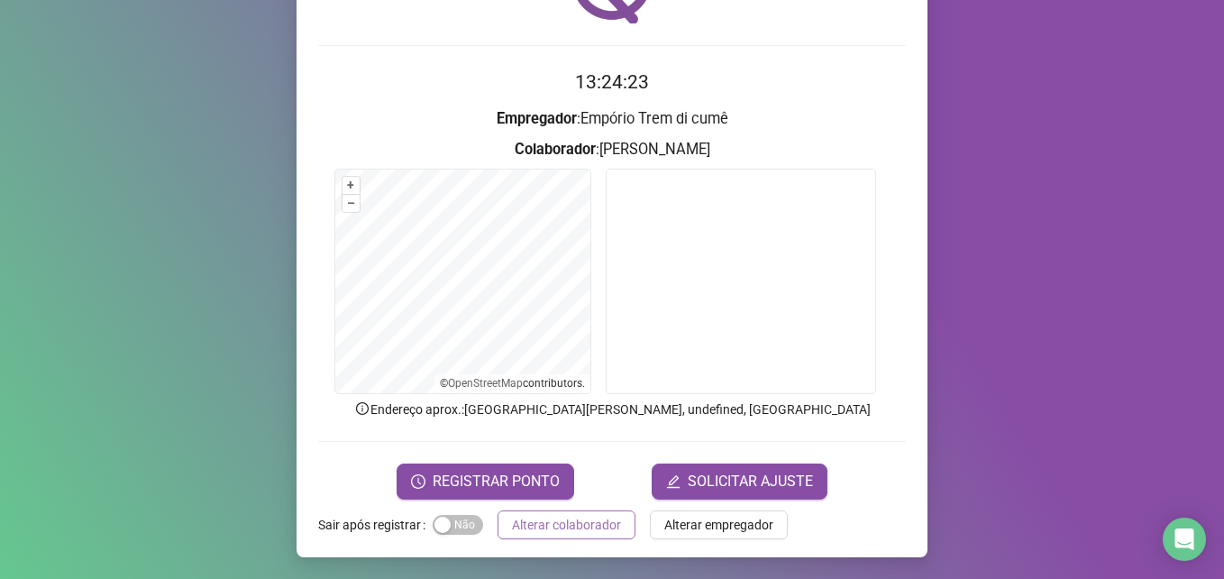
click at [571, 520] on span "Alterar colaborador" at bounding box center [566, 525] width 109 height 20
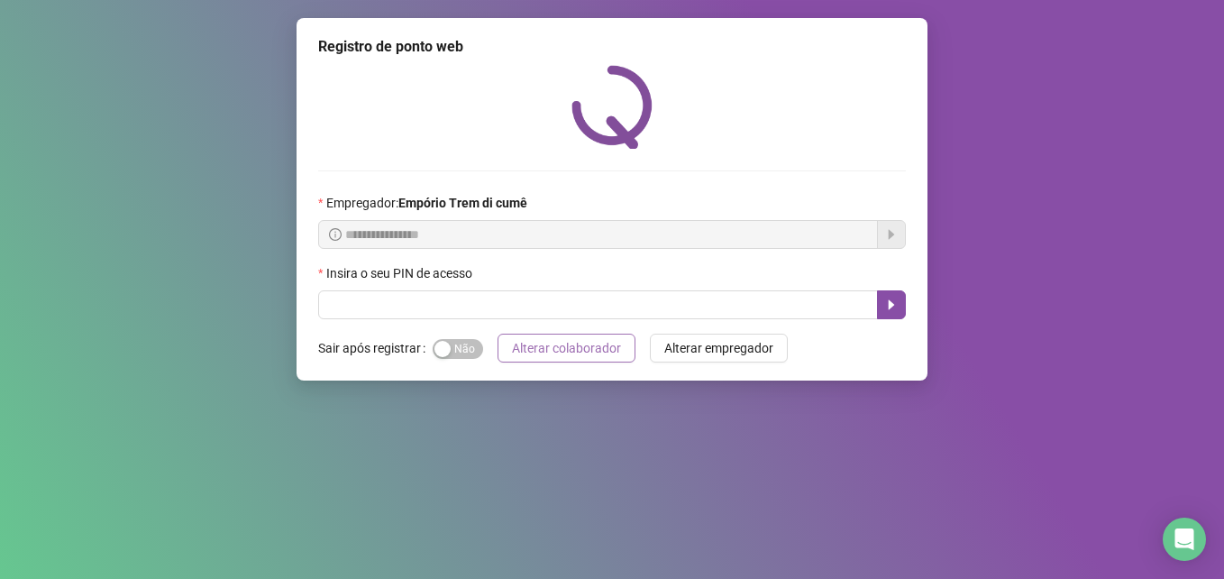
scroll to position [0, 0]
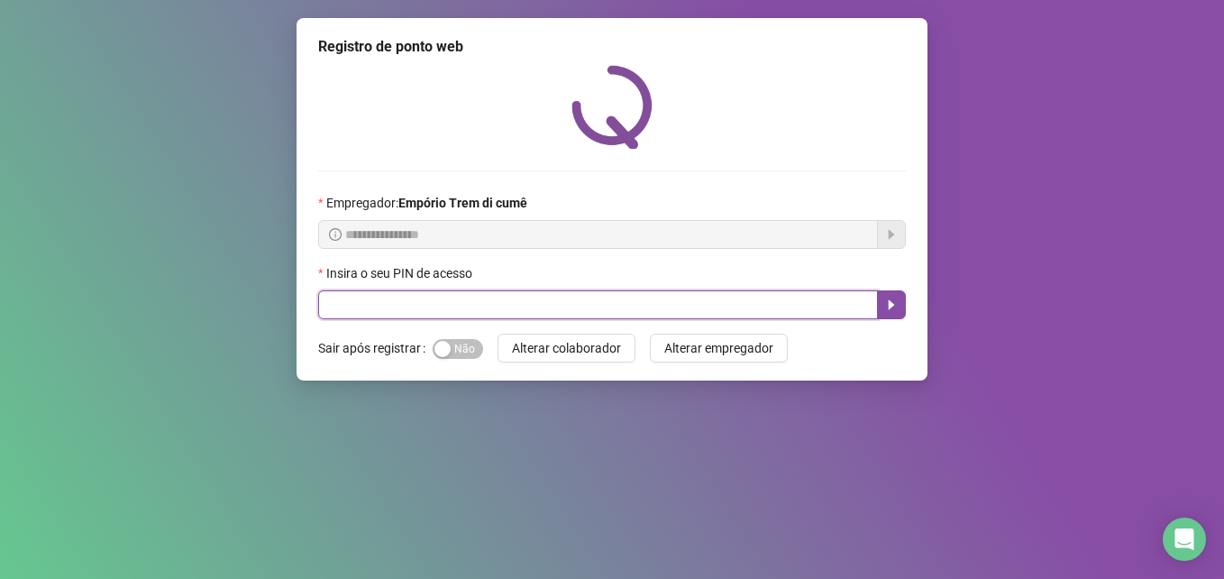
click at [593, 313] on input "text" at bounding box center [598, 304] width 560 height 29
type input "*****"
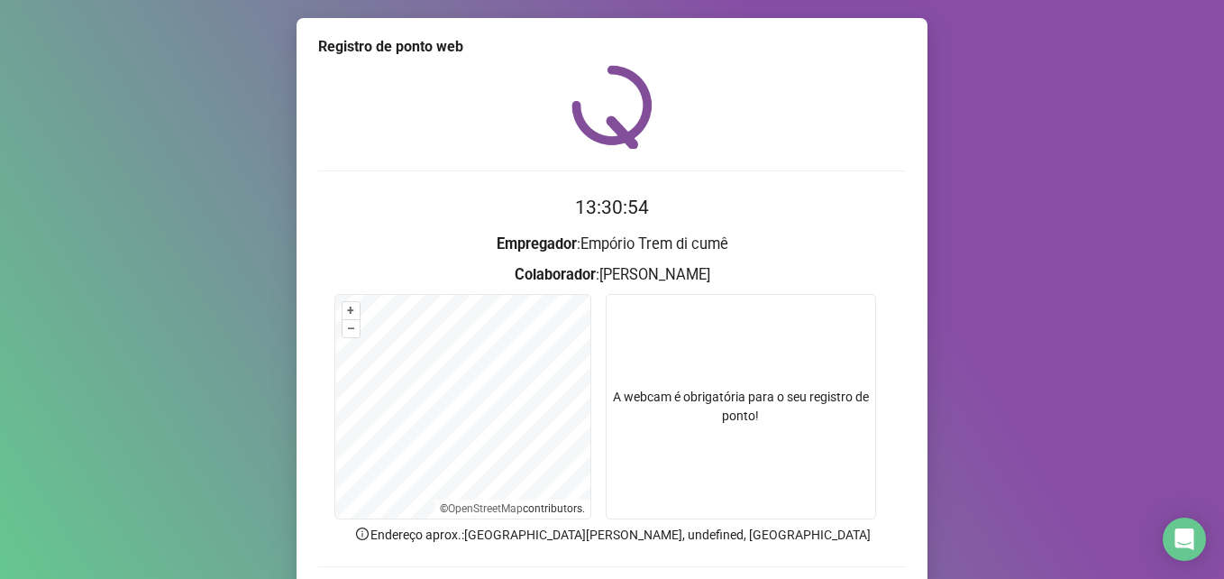
scroll to position [125, 0]
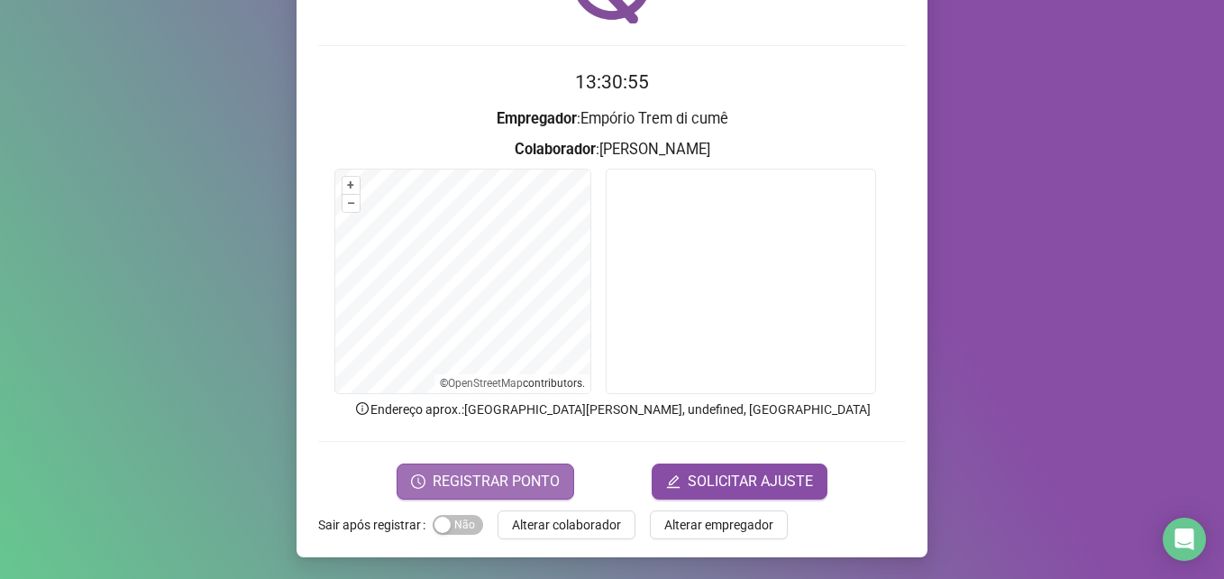
click at [461, 480] on span "REGISTRAR PONTO" at bounding box center [496, 481] width 127 height 22
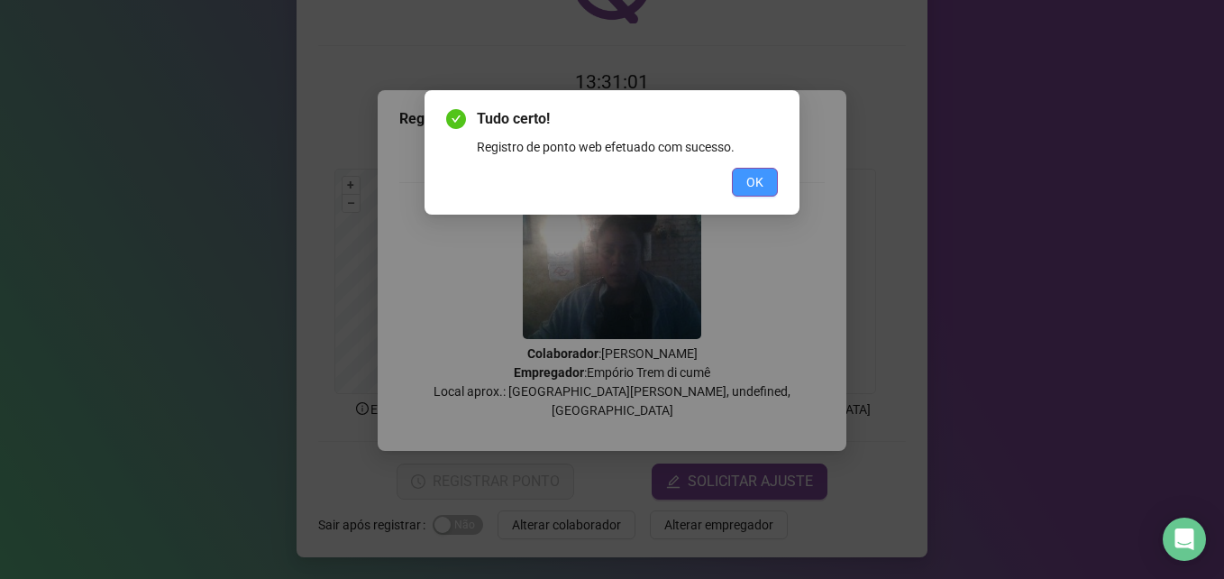
click at [747, 182] on span "OK" at bounding box center [754, 182] width 17 height 20
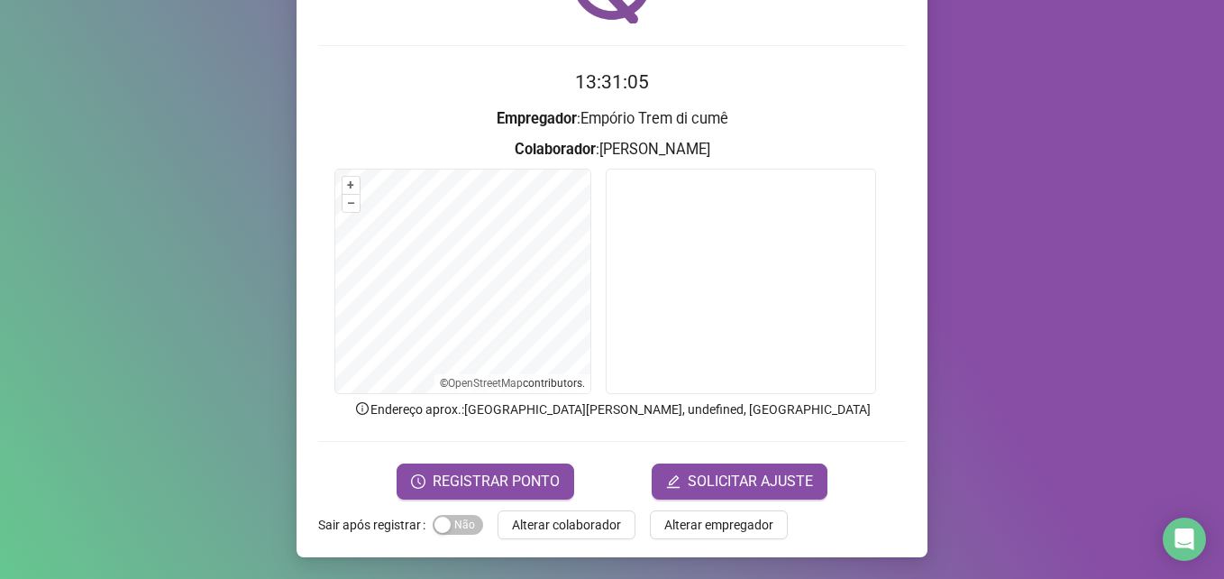
click at [569, 525] on span "Alterar colaborador" at bounding box center [566, 525] width 109 height 20
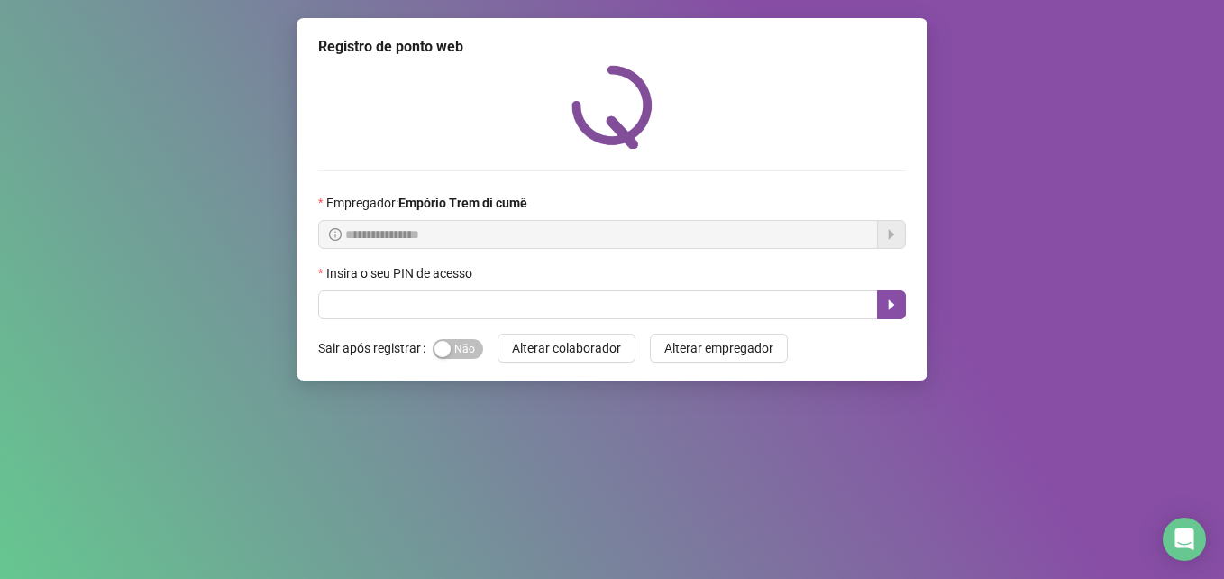
scroll to position [0, 0]
click at [655, 288] on div "Insira o seu PIN de acesso" at bounding box center [612, 276] width 588 height 27
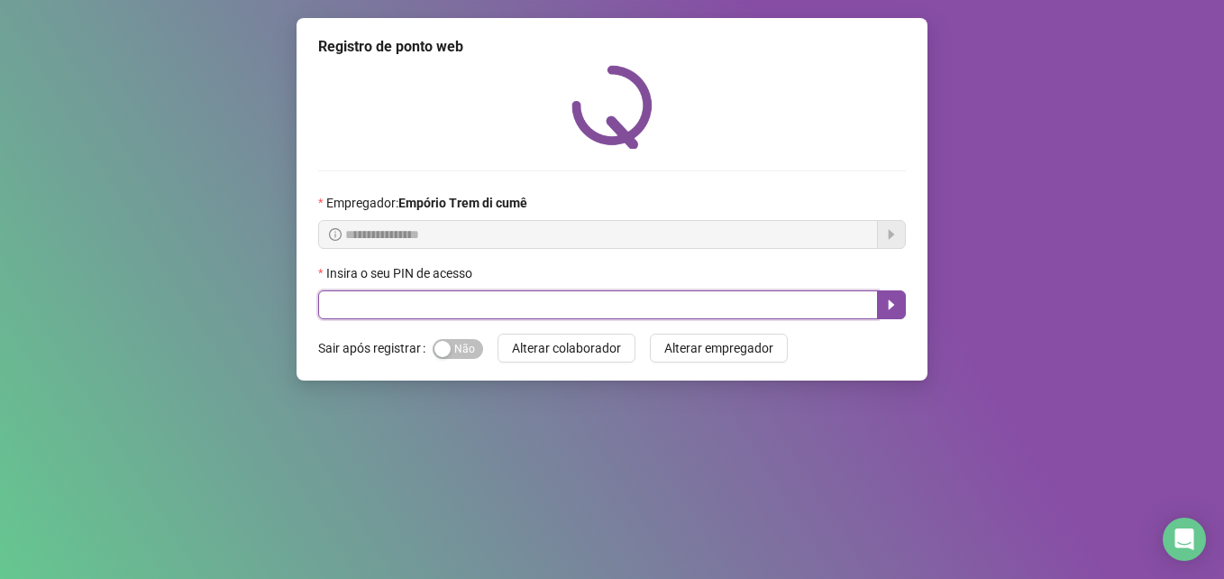
click at [671, 297] on input "text" at bounding box center [598, 304] width 560 height 29
click at [678, 311] on input "text" at bounding box center [598, 304] width 560 height 29
type input "*****"
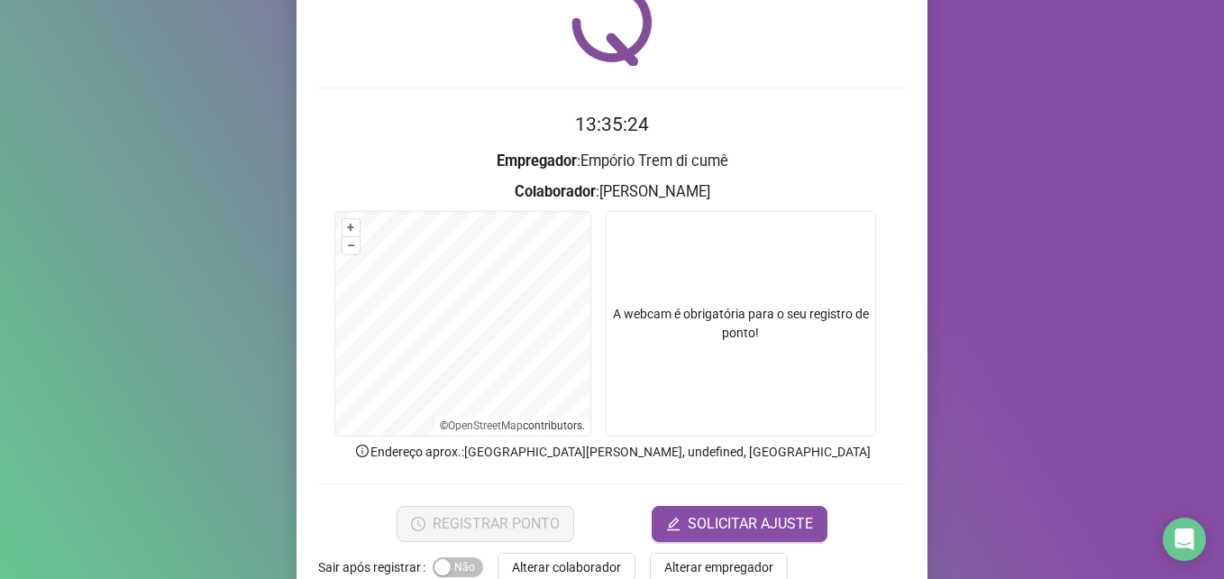
scroll to position [125, 0]
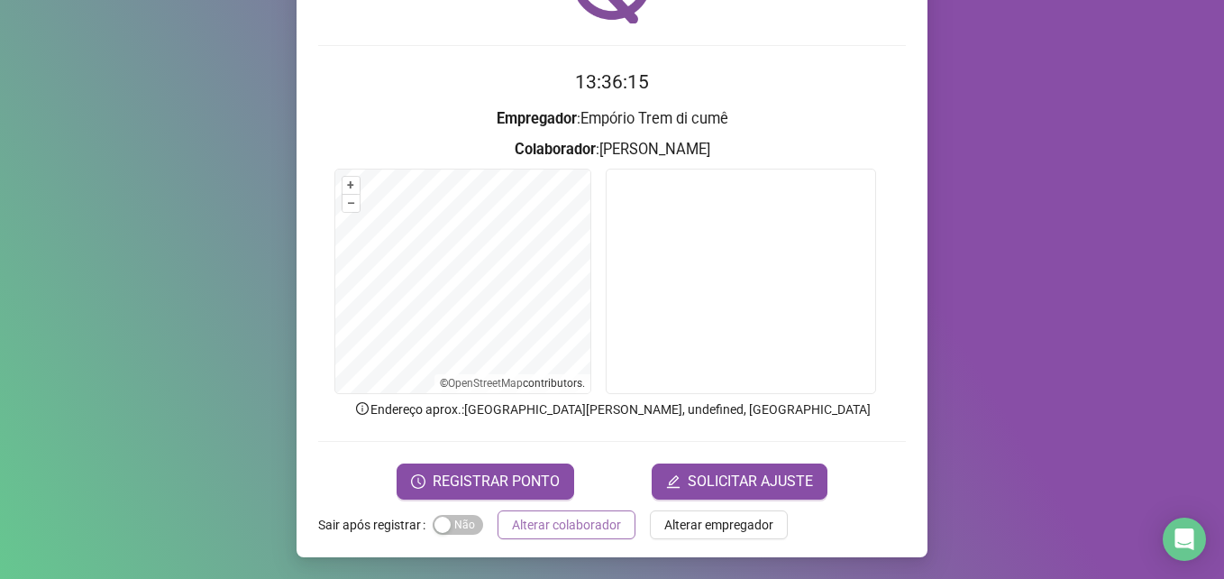
click at [552, 528] on span "Alterar colaborador" at bounding box center [566, 525] width 109 height 20
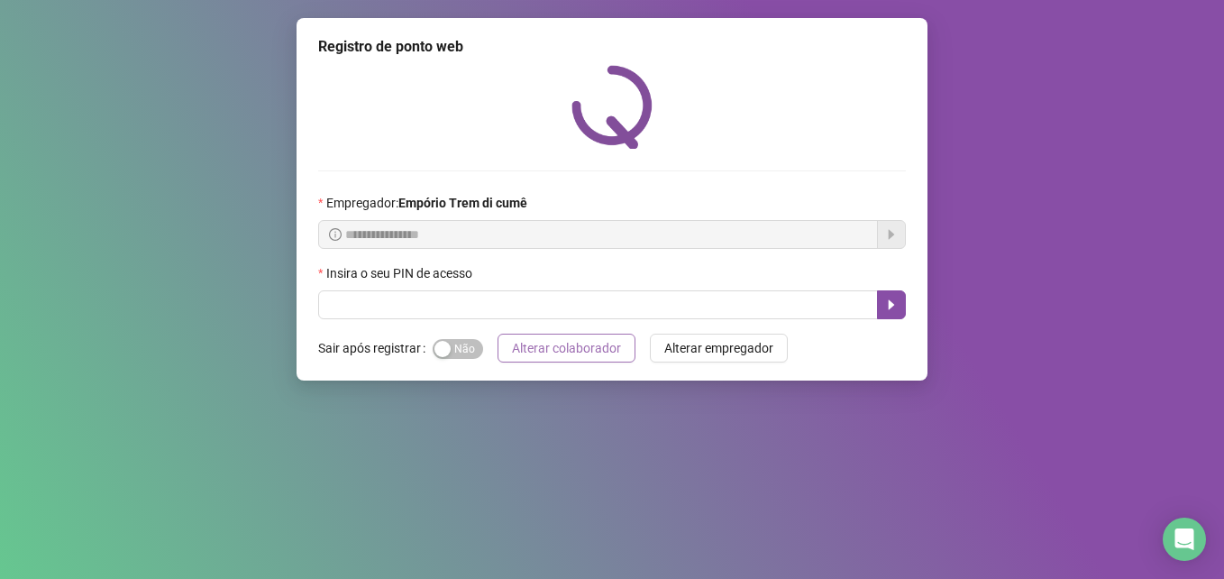
scroll to position [0, 0]
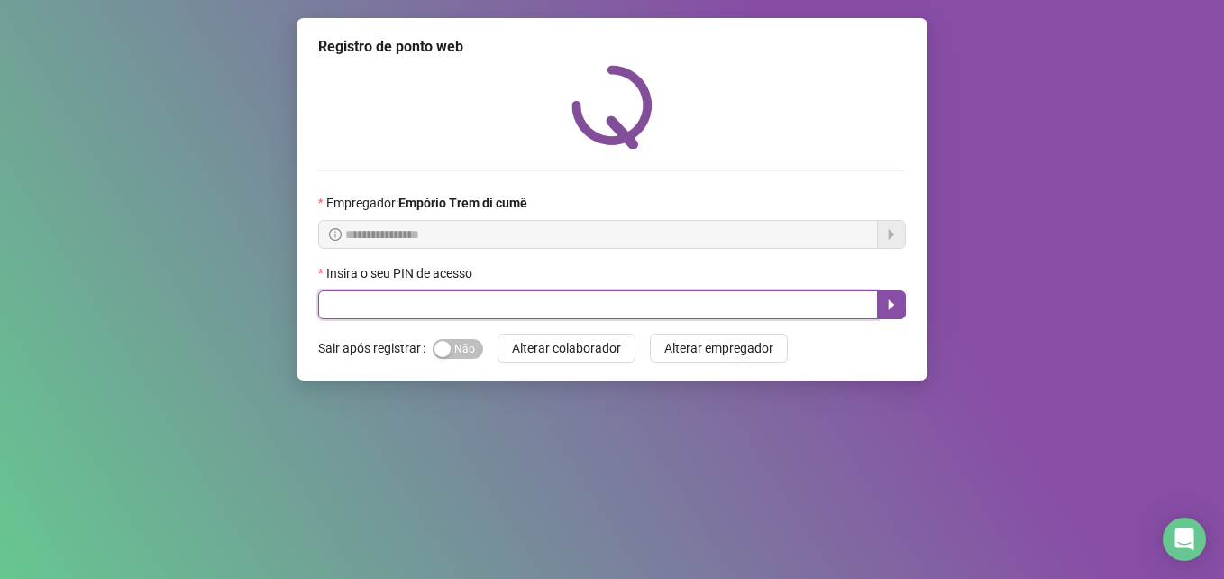
click at [664, 311] on input "text" at bounding box center [598, 304] width 560 height 29
type input "*****"
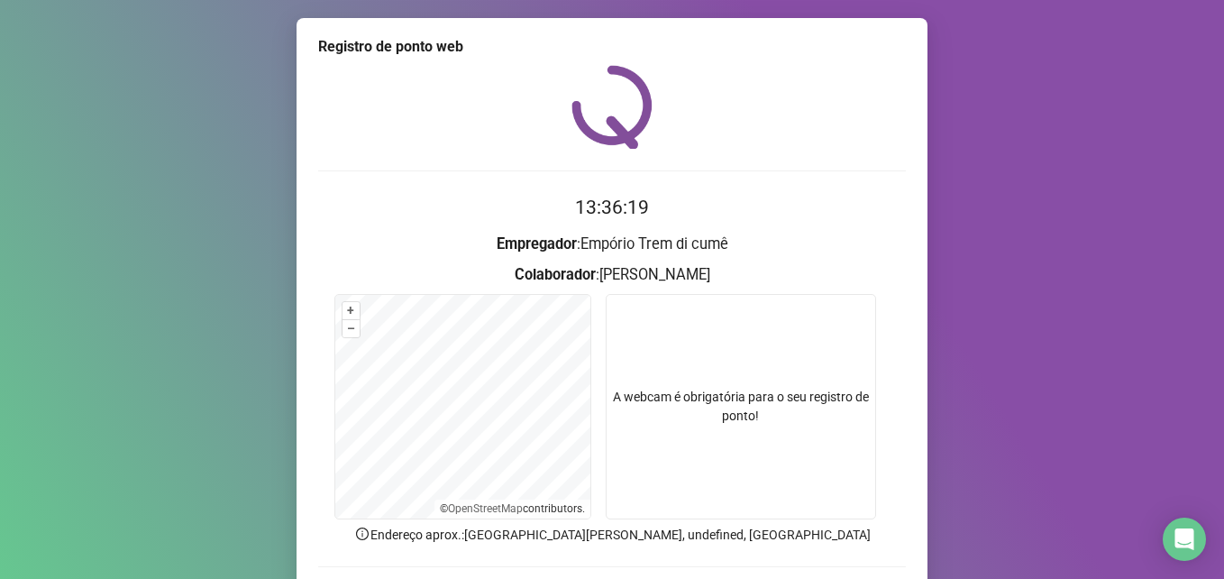
scroll to position [125, 0]
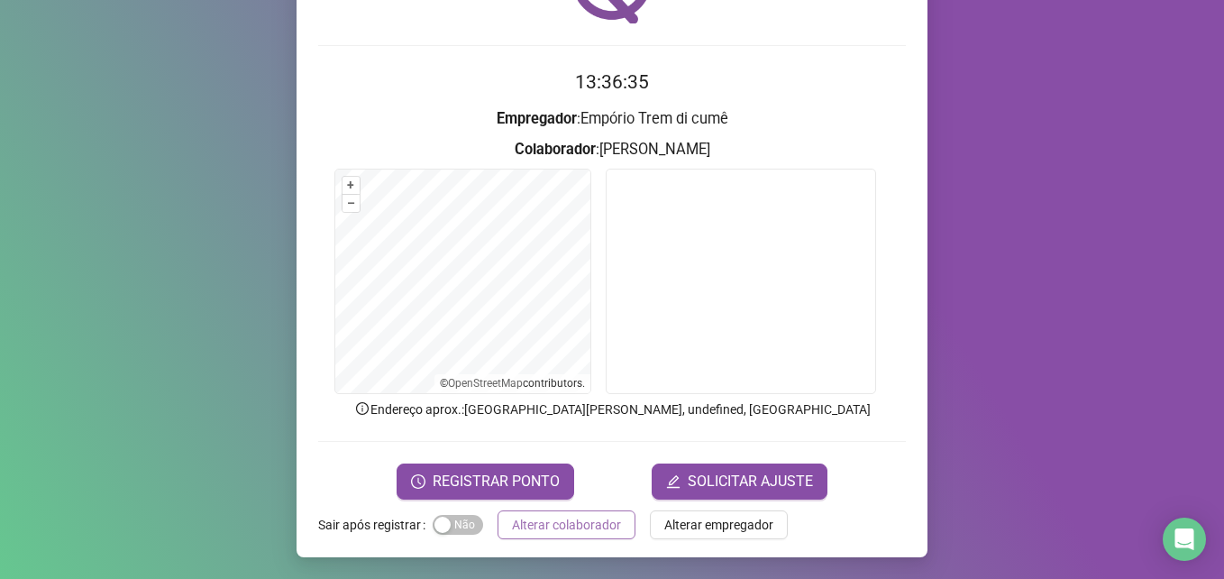
click at [577, 534] on button "Alterar colaborador" at bounding box center [567, 524] width 138 height 29
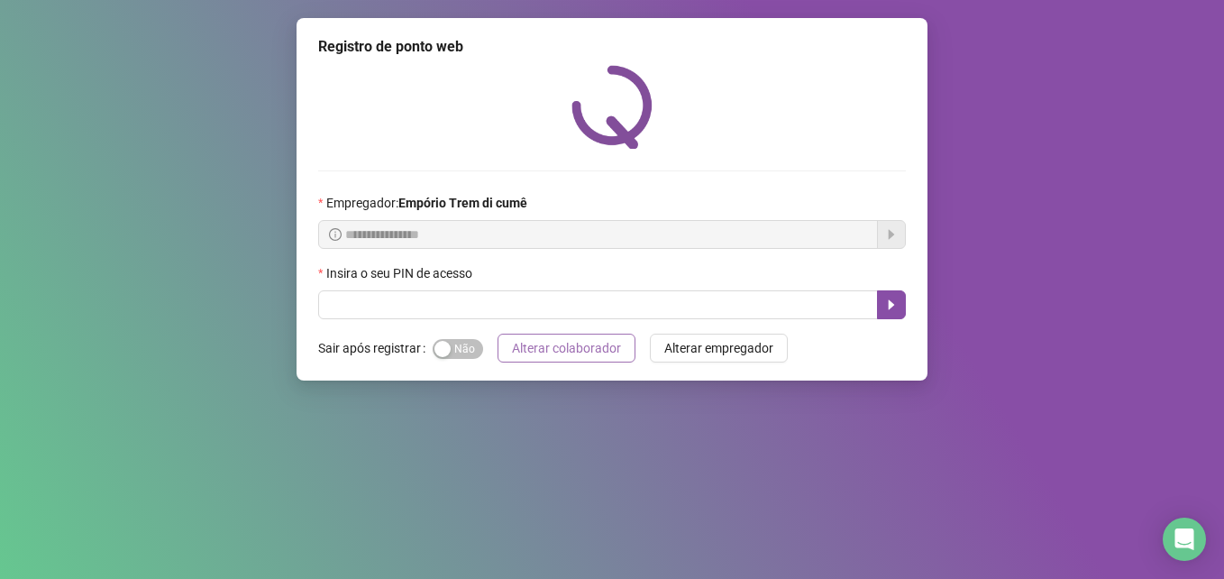
scroll to position [0, 0]
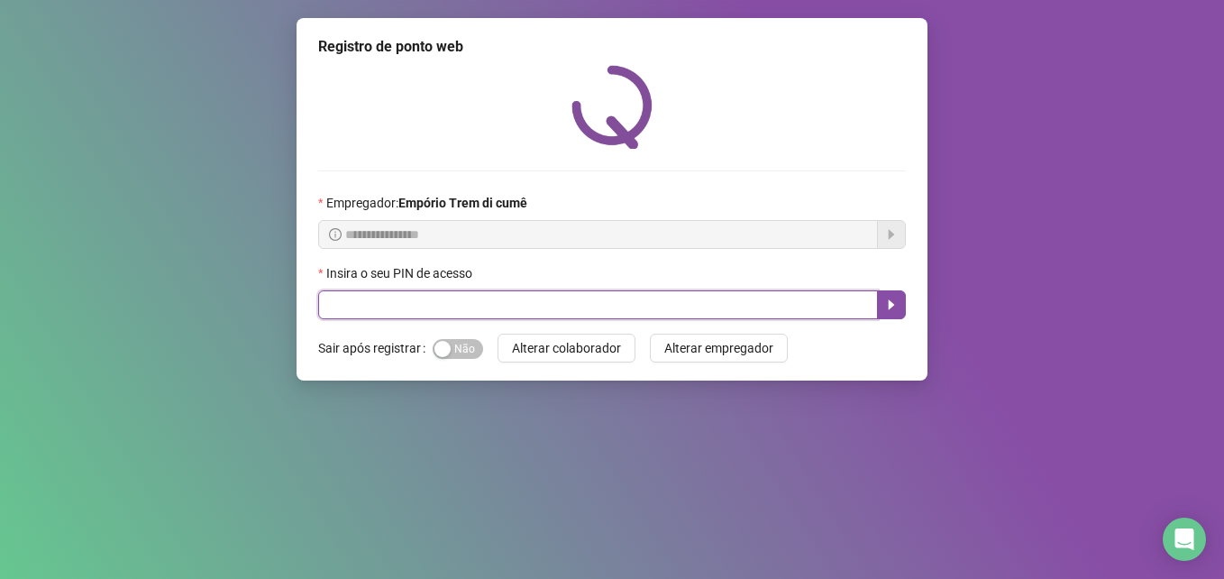
click at [704, 302] on input "text" at bounding box center [598, 304] width 560 height 29
type input "*****"
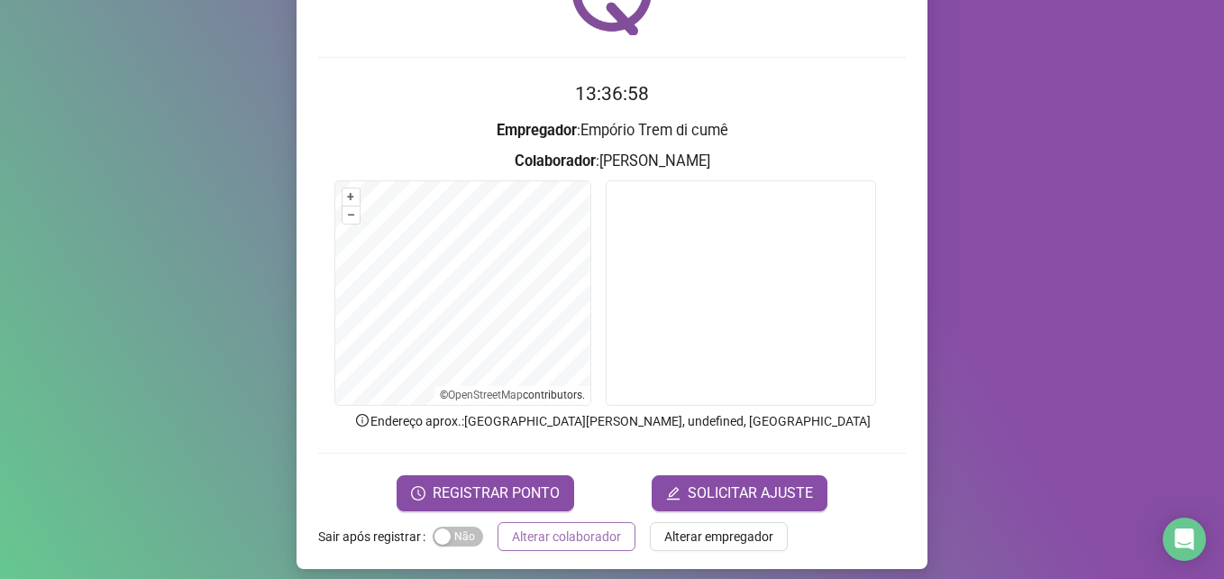
scroll to position [125, 0]
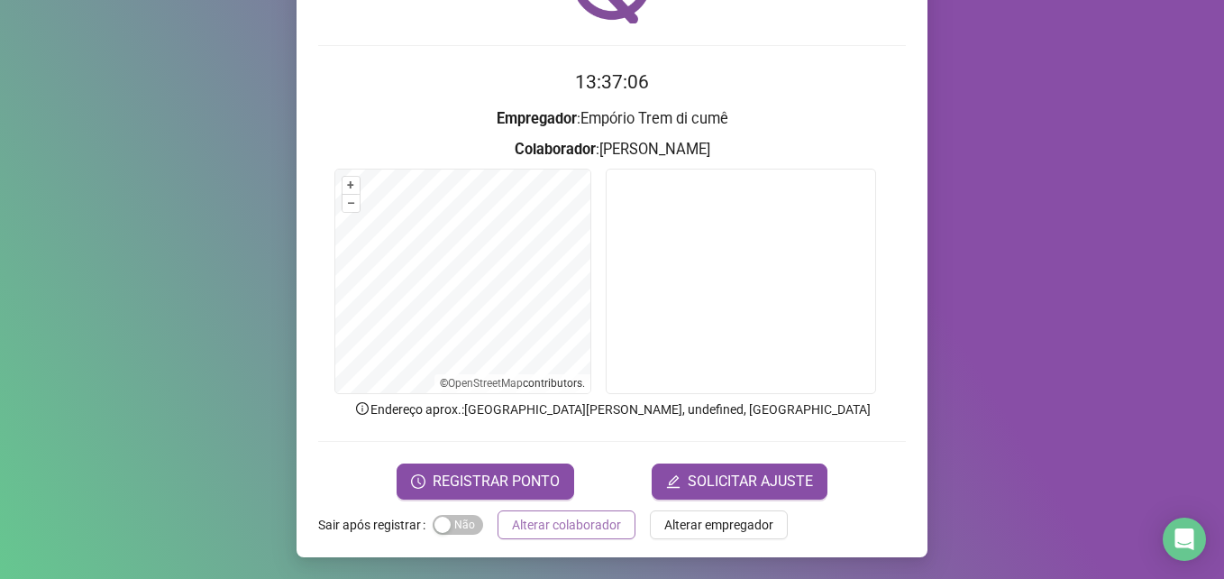
click at [579, 533] on span "Alterar colaborador" at bounding box center [566, 525] width 109 height 20
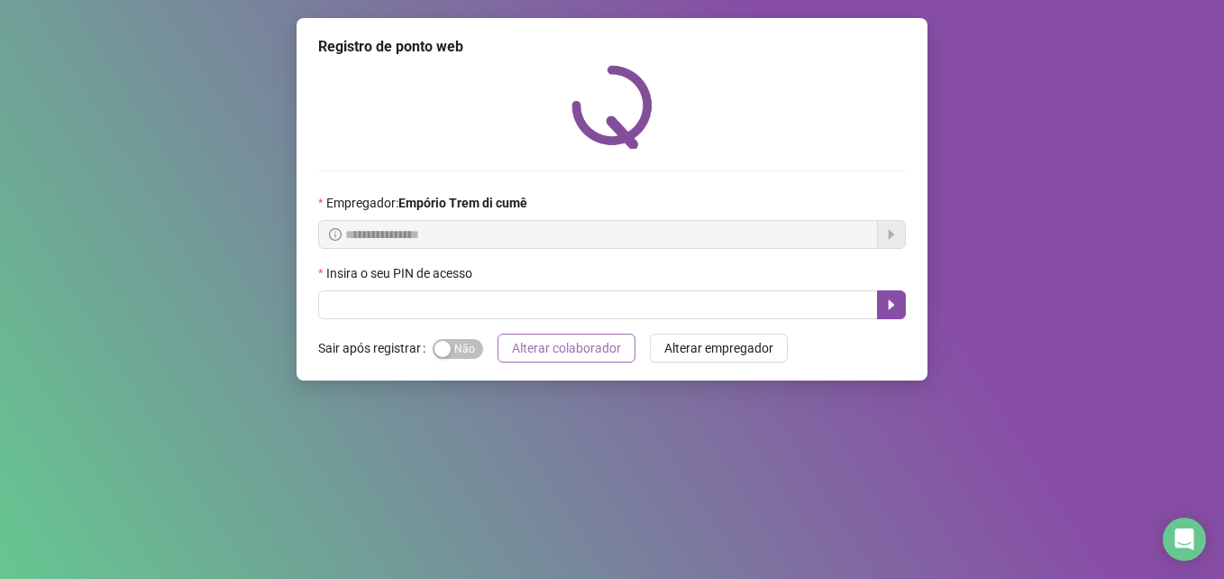
scroll to position [0, 0]
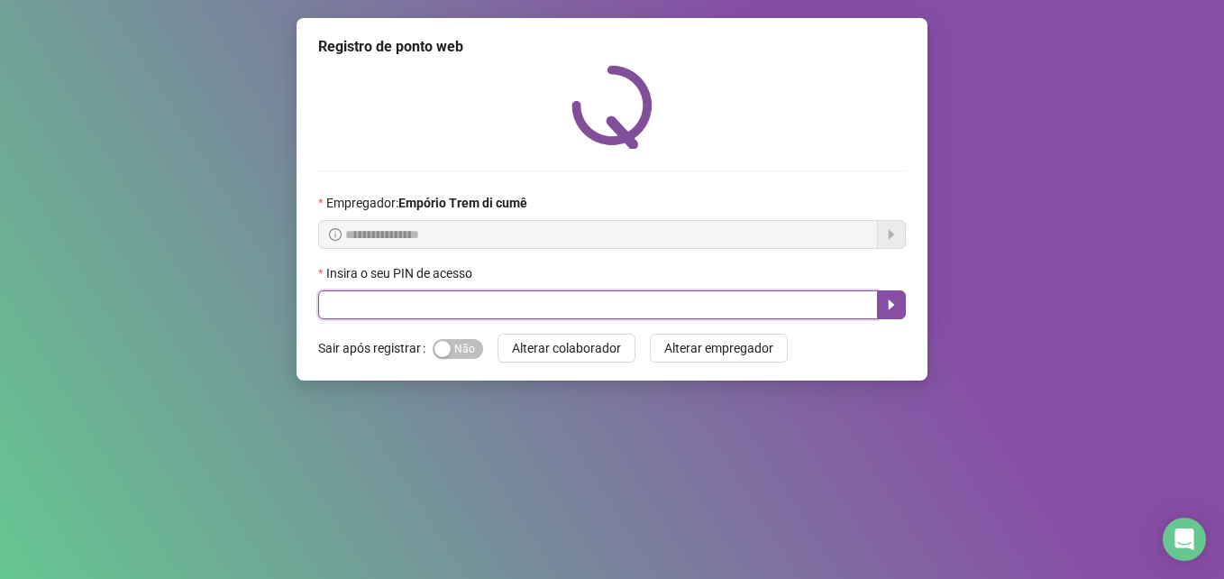
click at [702, 296] on input "text" at bounding box center [598, 304] width 560 height 29
type input "*****"
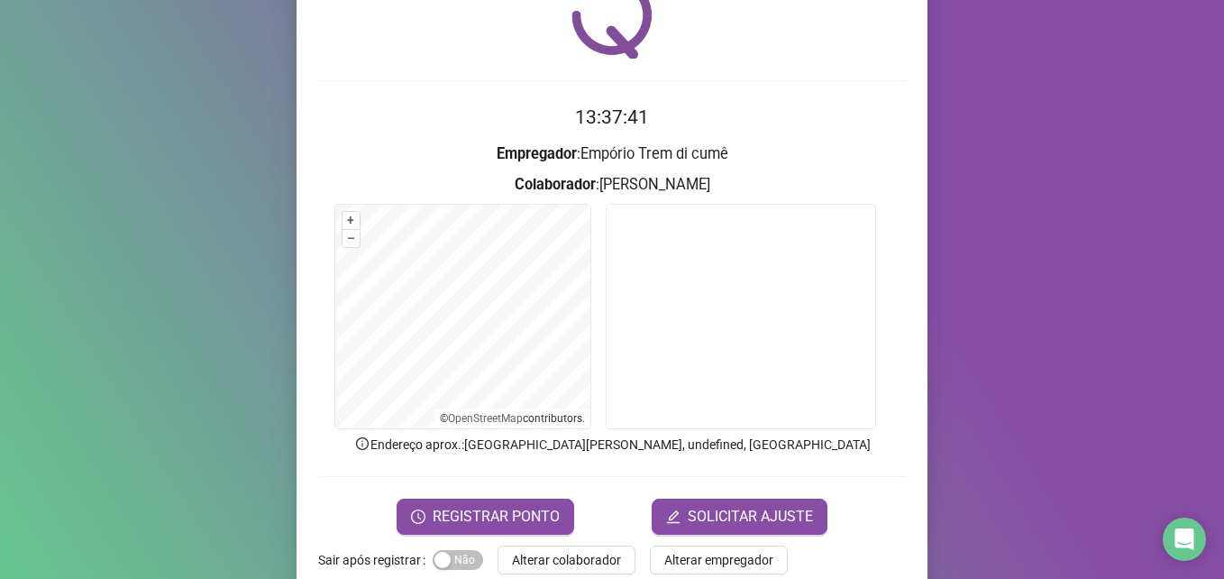
scroll to position [125, 0]
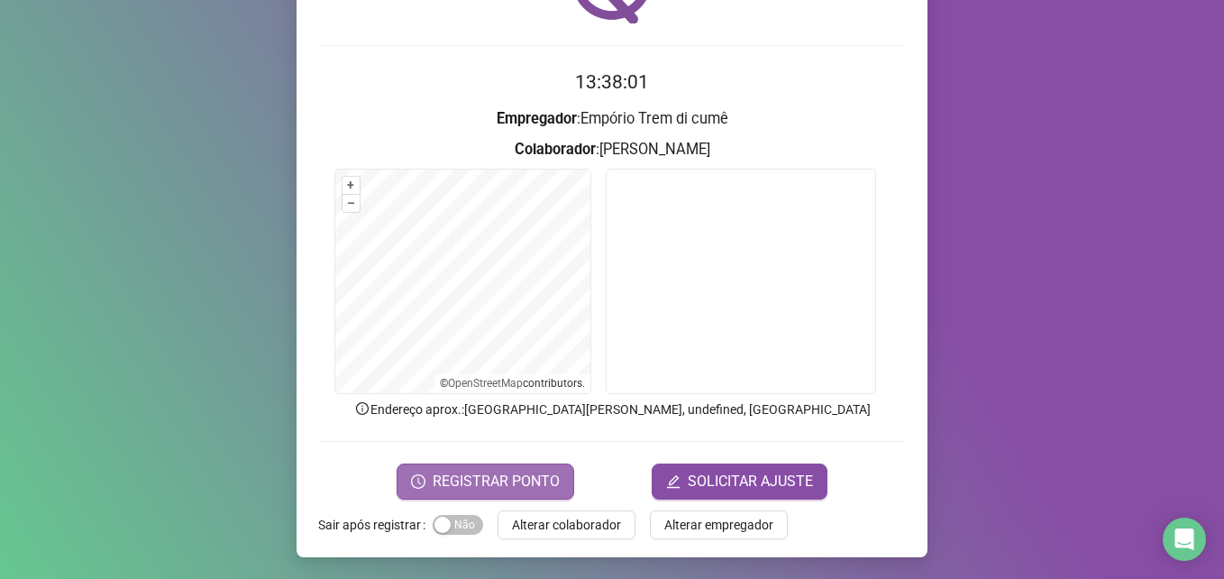
click at [490, 480] on span "REGISTRAR PONTO" at bounding box center [496, 481] width 127 height 22
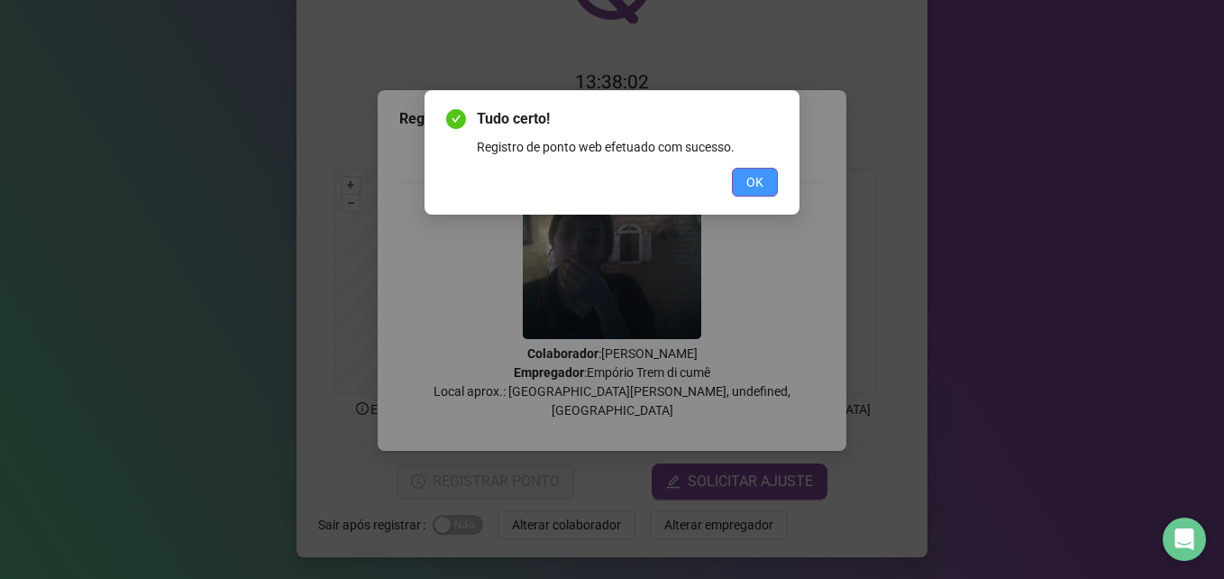
click at [749, 180] on span "OK" at bounding box center [754, 182] width 17 height 20
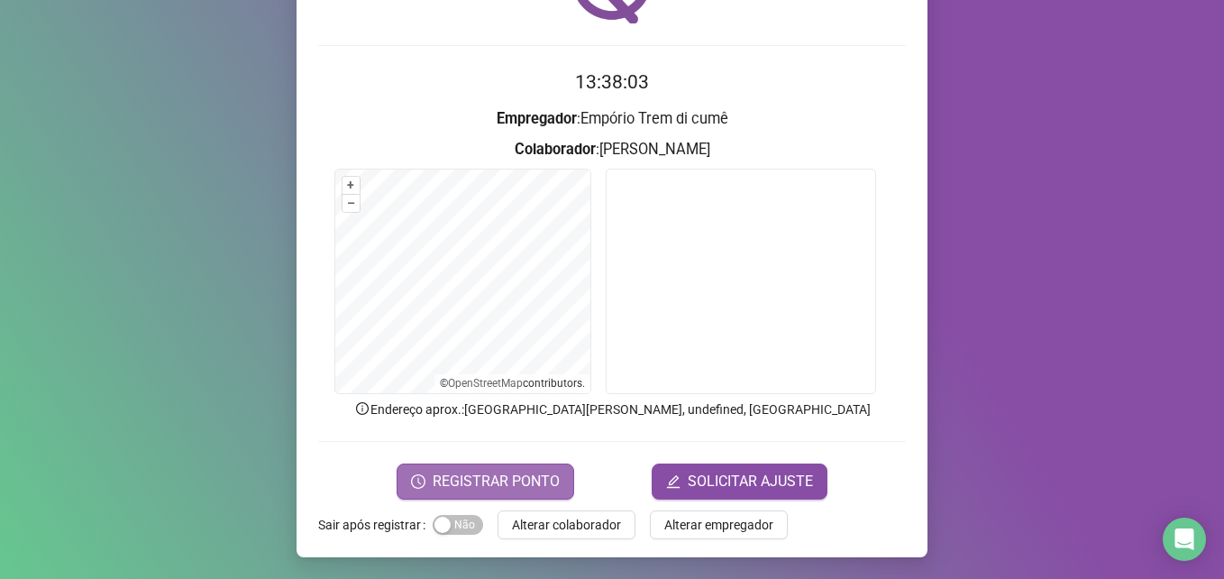
click at [531, 463] on button "REGISTRAR PONTO" at bounding box center [486, 481] width 178 height 36
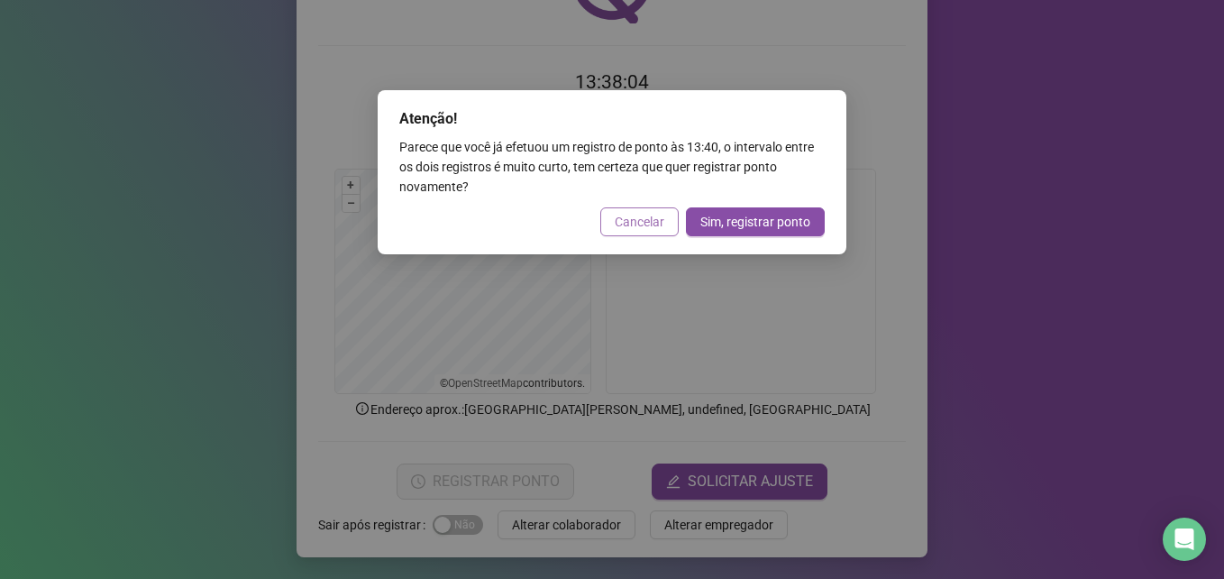
click at [622, 220] on span "Cancelar" at bounding box center [640, 222] width 50 height 20
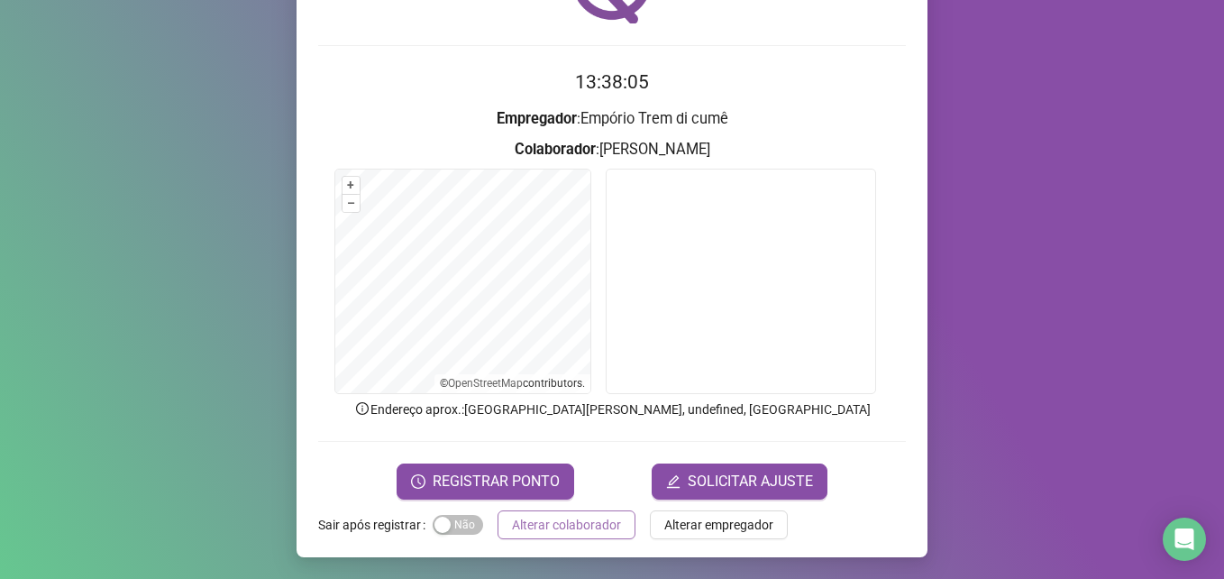
click at [562, 531] on span "Alterar colaborador" at bounding box center [566, 525] width 109 height 20
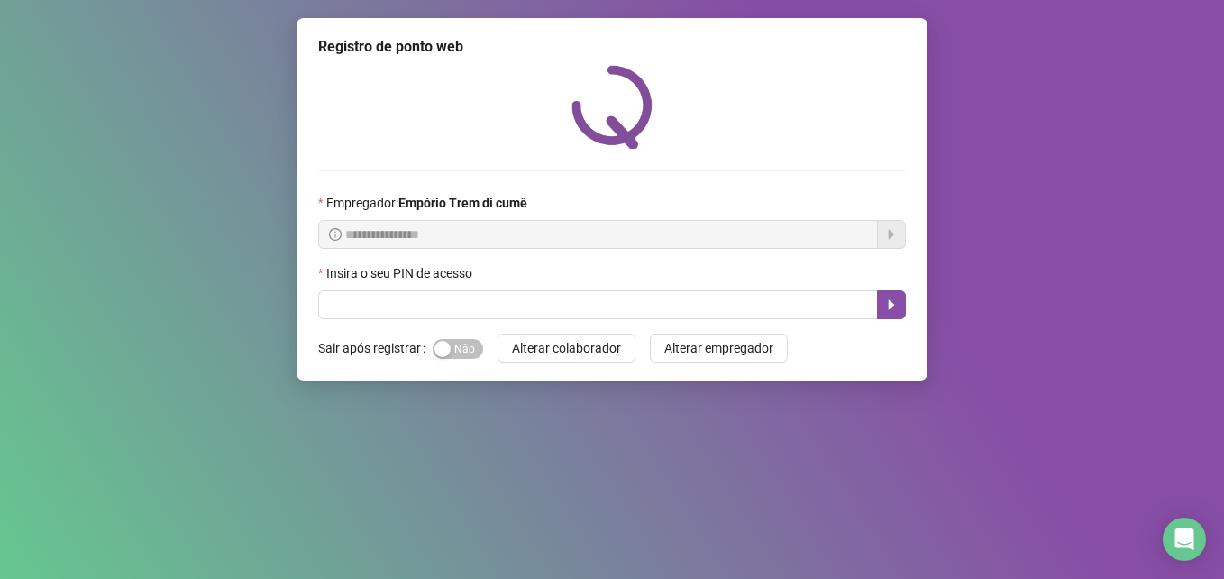
scroll to position [0, 0]
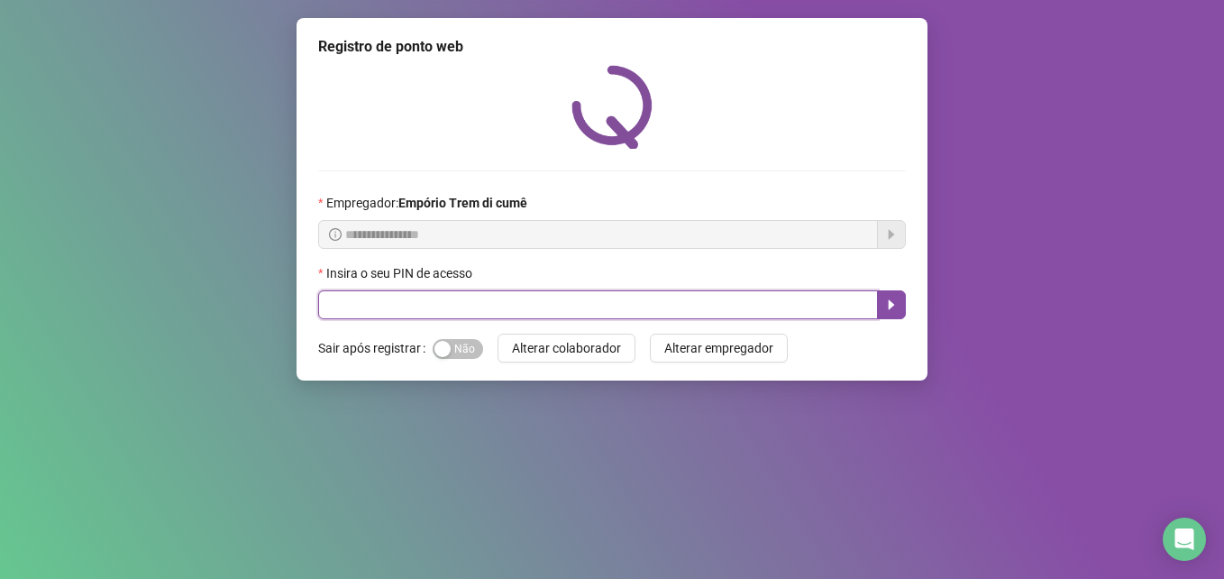
click at [426, 308] on input "text" at bounding box center [598, 304] width 560 height 29
type input "*****"
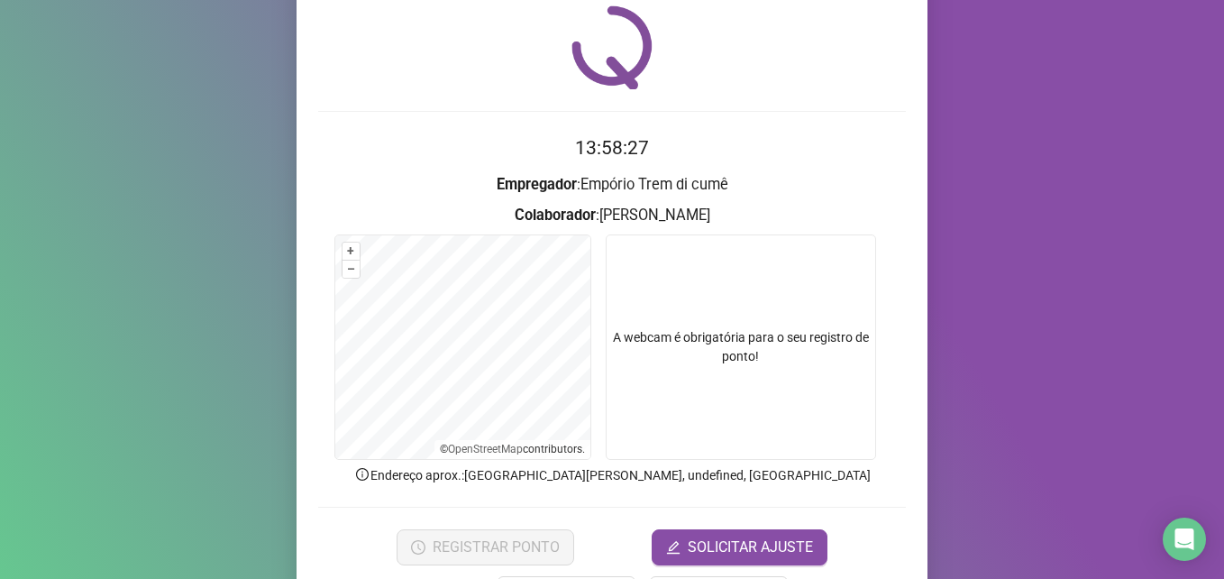
scroll to position [125, 0]
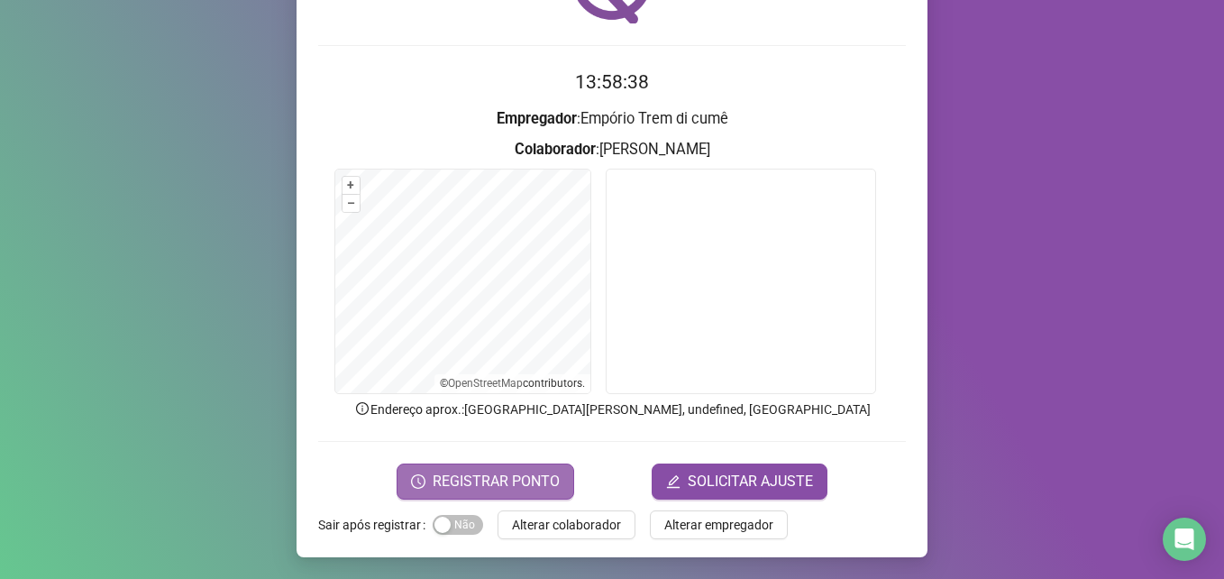
click at [549, 494] on button "REGISTRAR PONTO" at bounding box center [486, 481] width 178 height 36
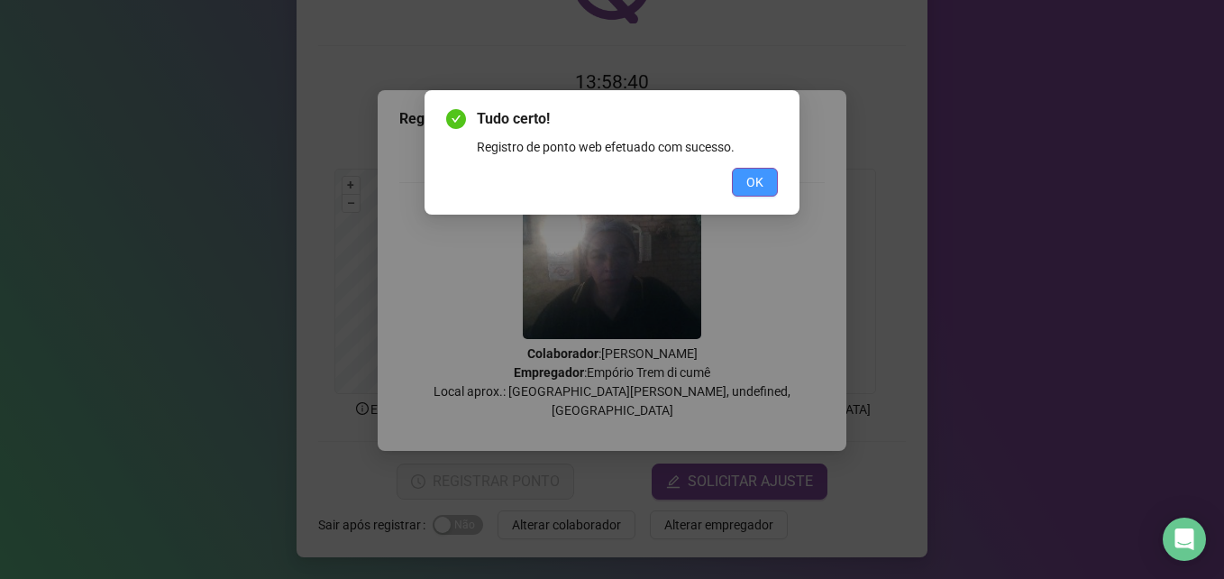
click at [765, 189] on button "OK" at bounding box center [755, 182] width 46 height 29
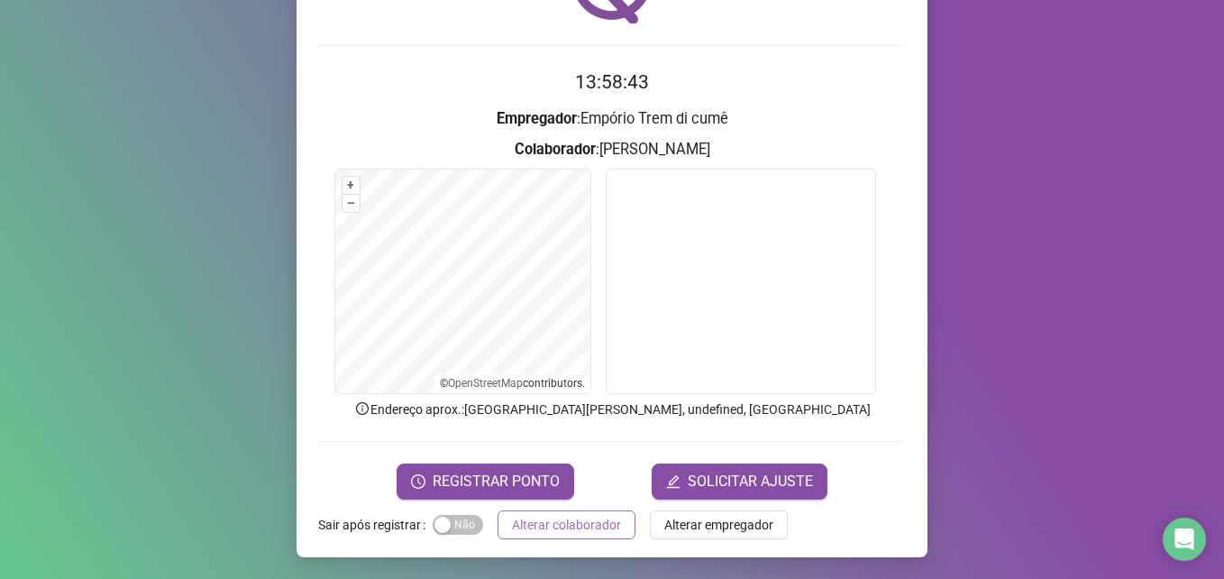
click at [589, 532] on span "Alterar colaborador" at bounding box center [566, 525] width 109 height 20
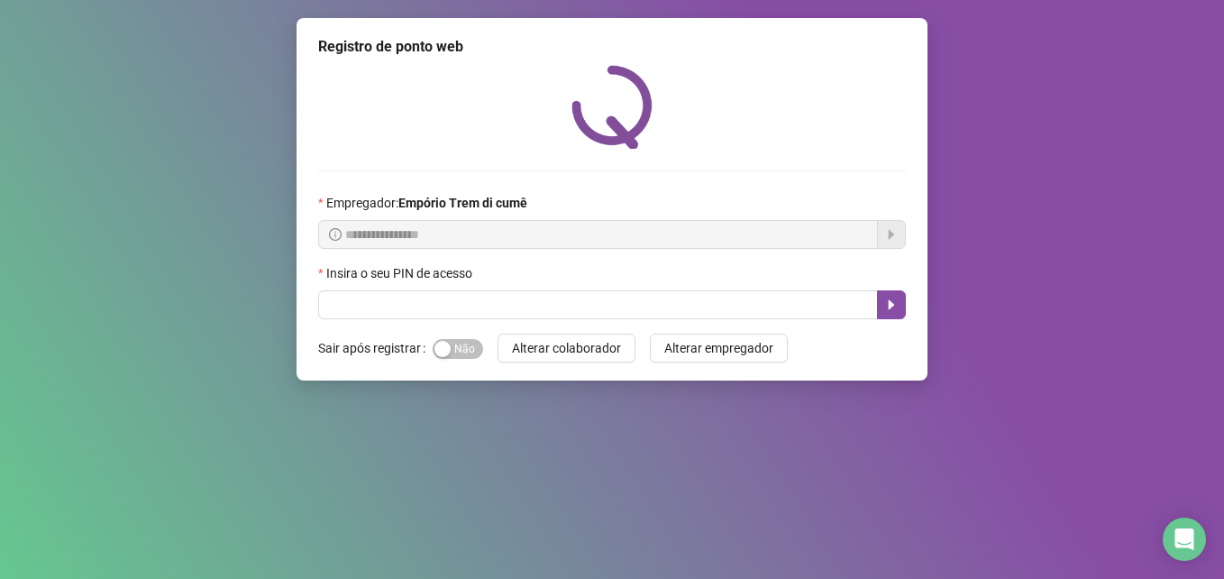
scroll to position [0, 0]
